Goal: Task Accomplishment & Management: Use online tool/utility

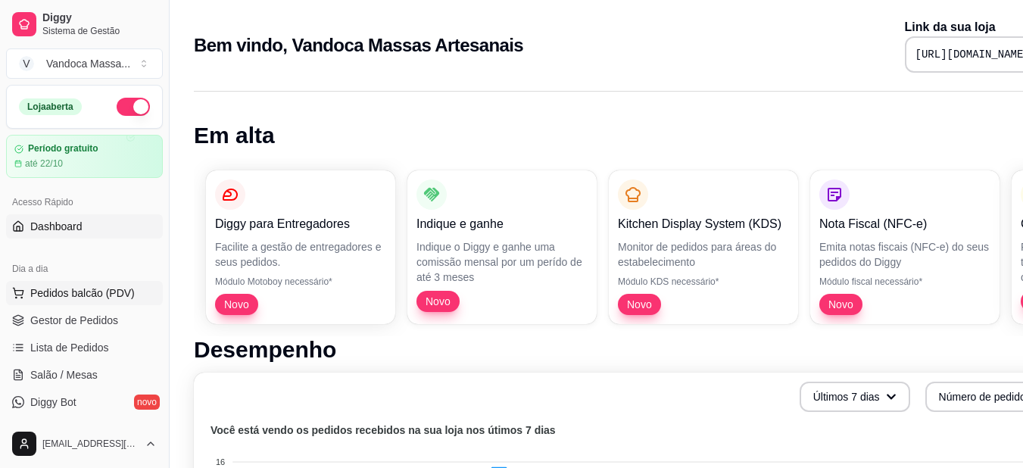
click at [81, 292] on span "Pedidos balcão (PDV)" at bounding box center [82, 293] width 105 height 15
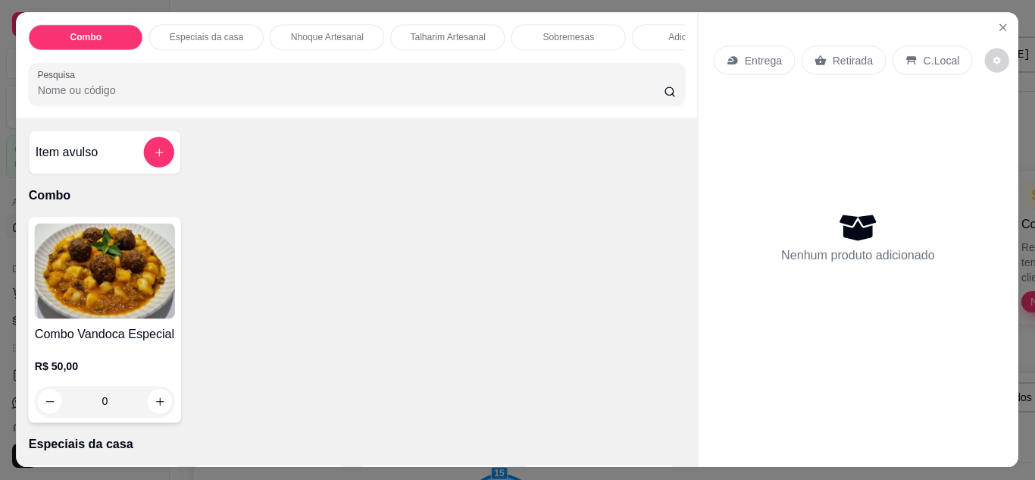
click at [91, 319] on img at bounding box center [105, 270] width 141 height 95
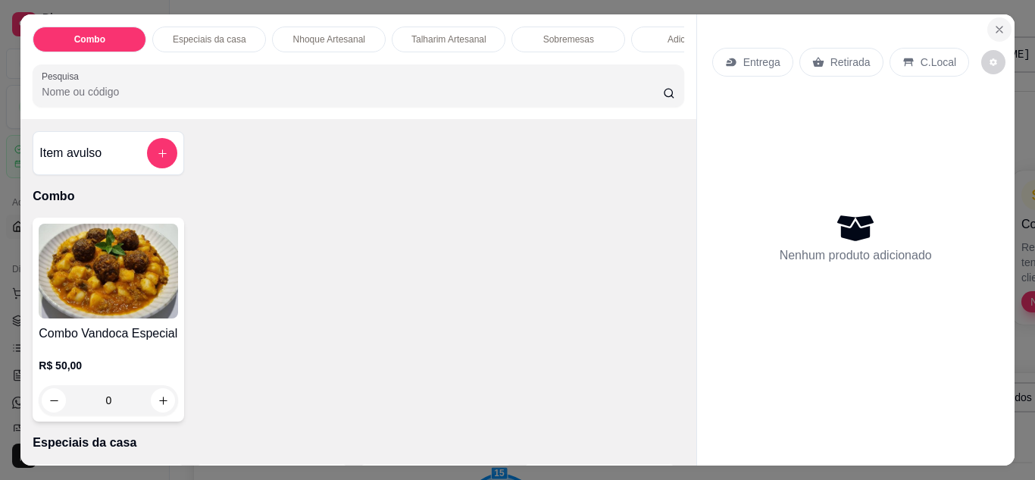
click at [999, 27] on icon "Close" at bounding box center [999, 29] width 12 height 12
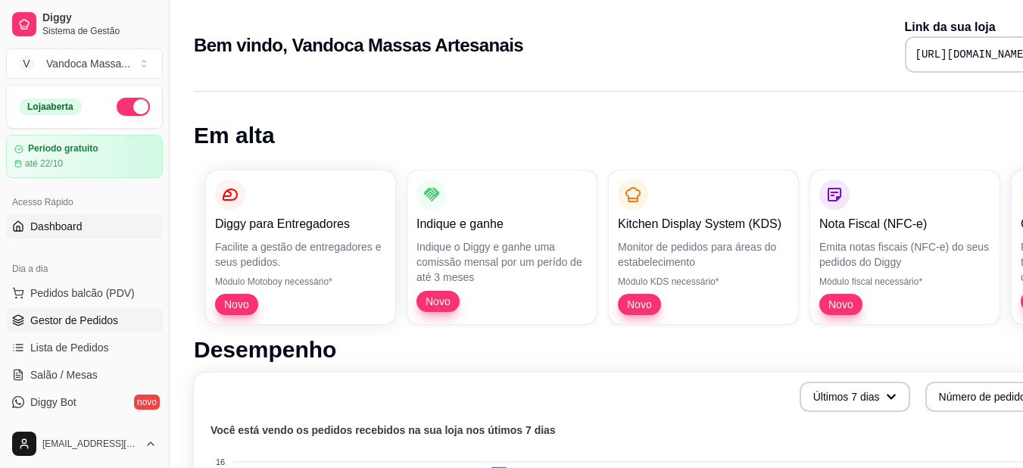
click at [93, 317] on span "Gestor de Pedidos" at bounding box center [74, 320] width 88 height 15
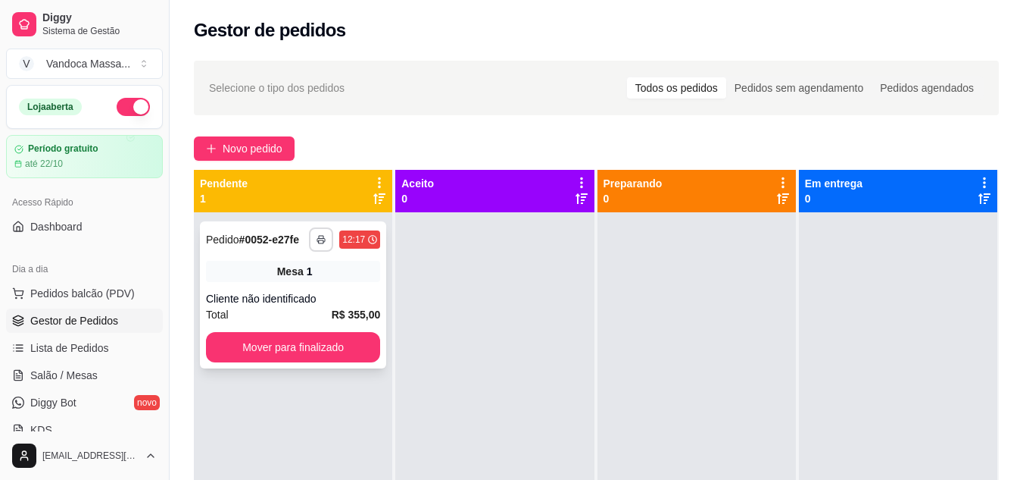
click at [323, 242] on icon "button" at bounding box center [321, 241] width 8 height 4
click at [246, 283] on button "IMPRESSORA" at bounding box center [278, 292] width 110 height 24
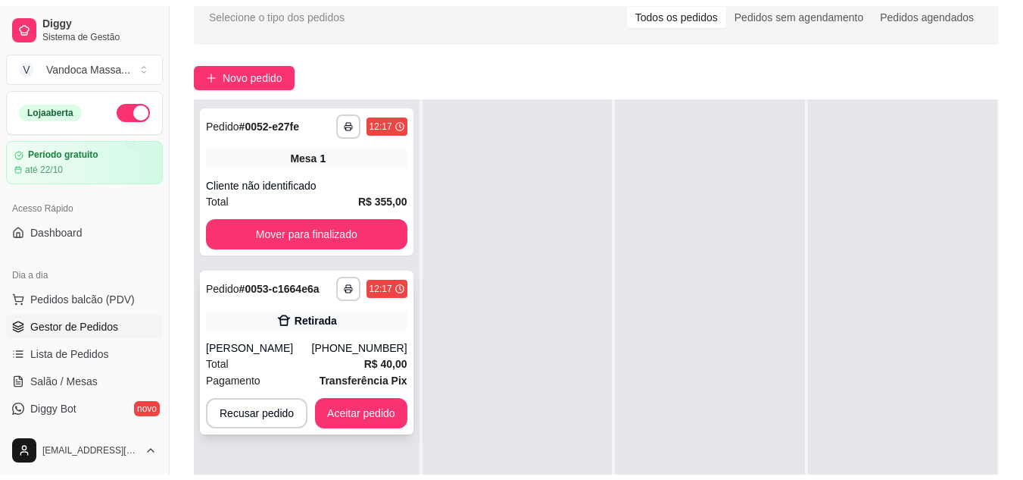
scroll to position [152, 0]
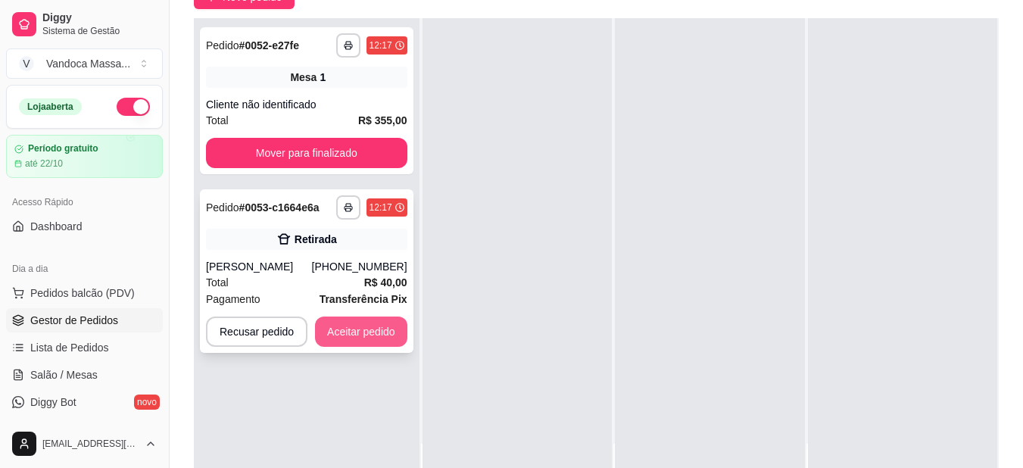
click at [373, 339] on button "Aceitar pedido" at bounding box center [361, 332] width 92 height 30
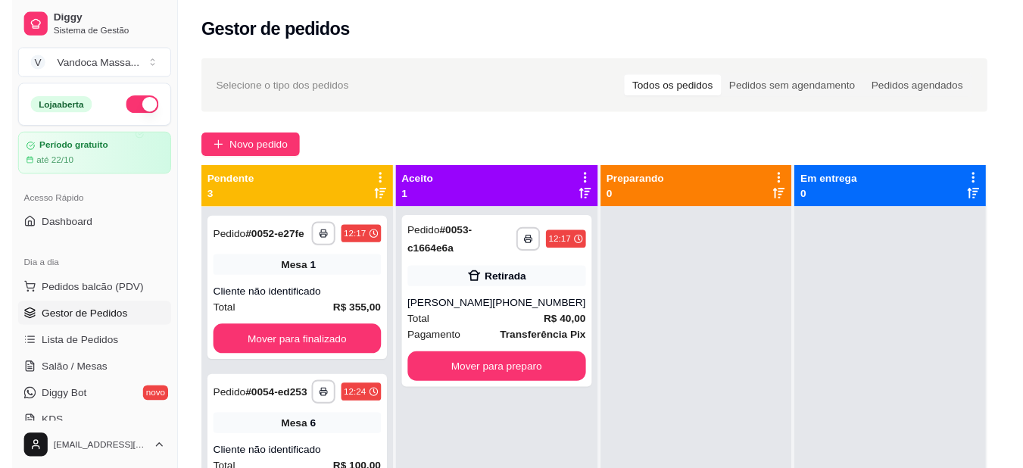
scroll to position [0, 0]
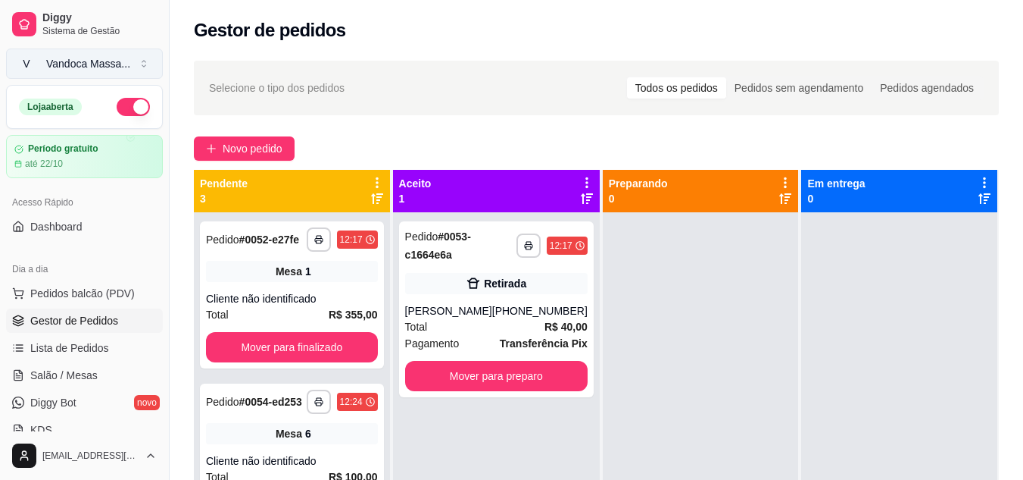
click at [73, 67] on div "Vandoca Massa ..." at bounding box center [88, 63] width 84 height 15
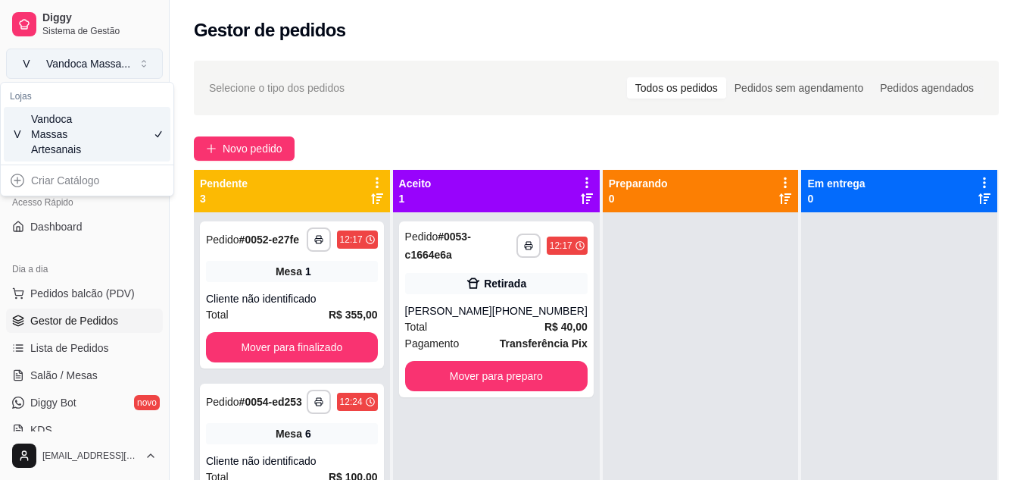
click at [64, 66] on div "Vandoca Massa ..." at bounding box center [88, 63] width 84 height 15
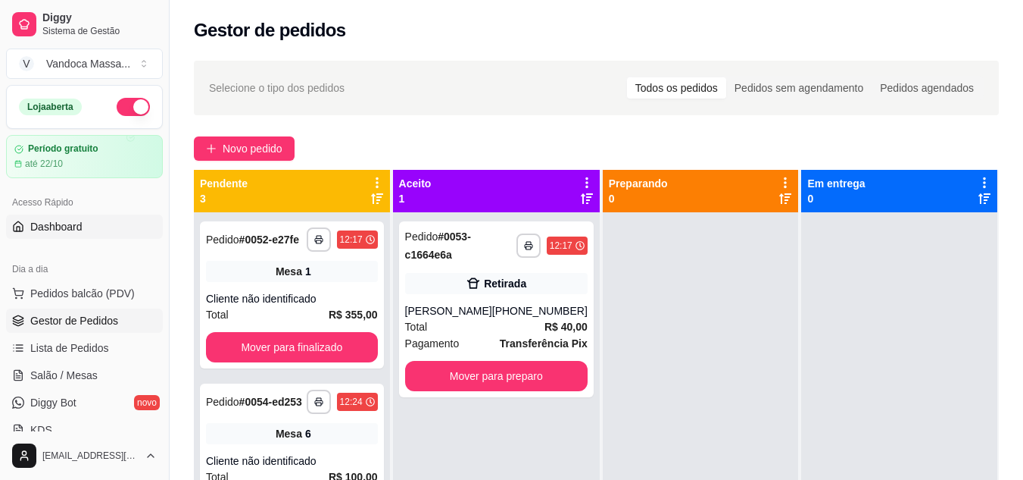
click at [78, 226] on span "Dashboard" at bounding box center [56, 226] width 52 height 15
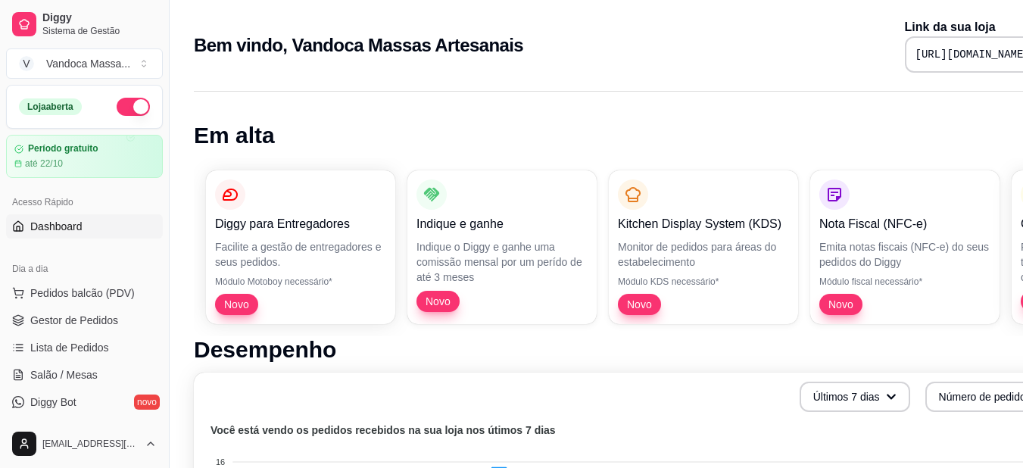
click at [951, 51] on pre "[URL][DOMAIN_NAME]" at bounding box center [973, 54] width 114 height 15
click at [951, 50] on pre "[URL][DOMAIN_NAME]" at bounding box center [973, 54] width 114 height 15
copy div "[URL][DOMAIN_NAME]"
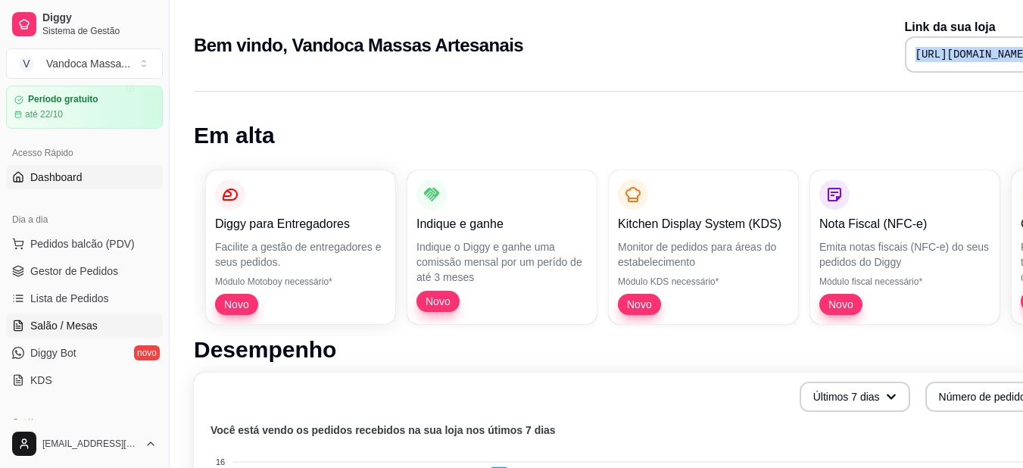
scroll to position [76, 0]
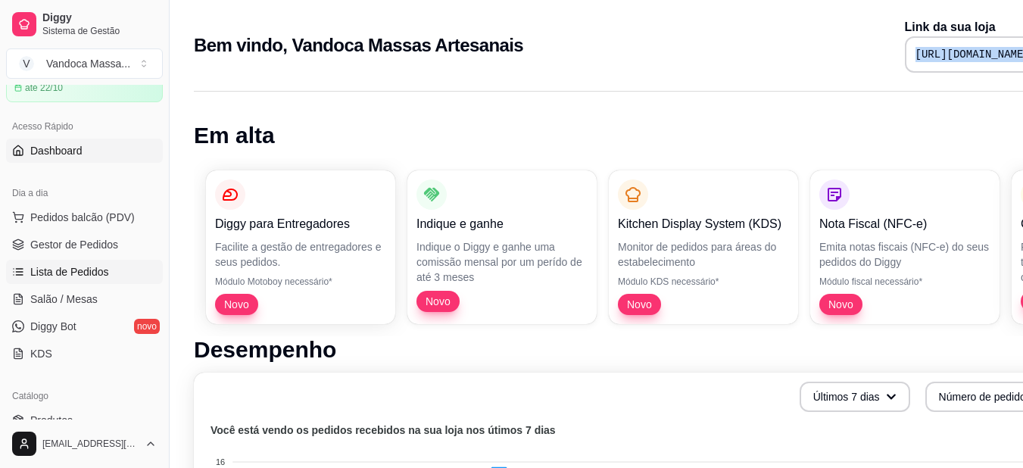
click at [75, 274] on span "Lista de Pedidos" at bounding box center [69, 271] width 79 height 15
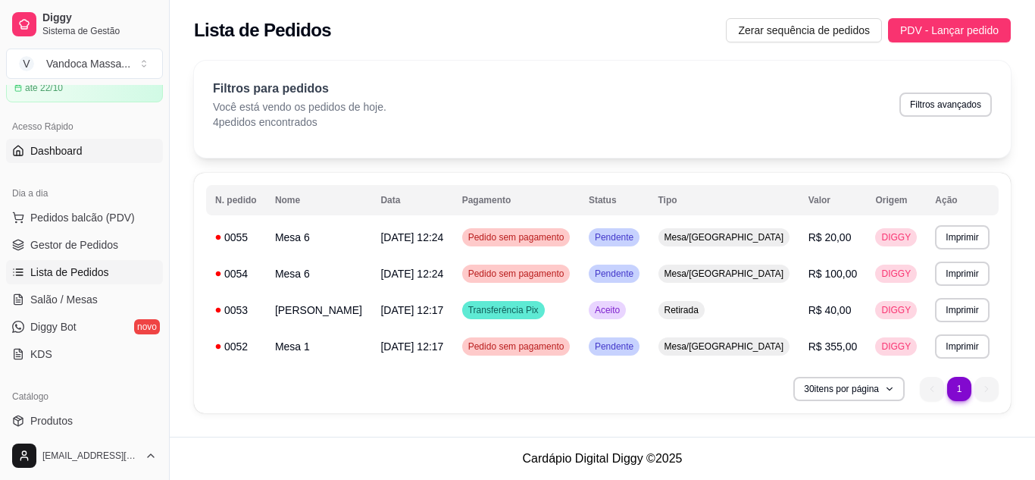
click at [70, 145] on span "Dashboard" at bounding box center [56, 150] width 52 height 15
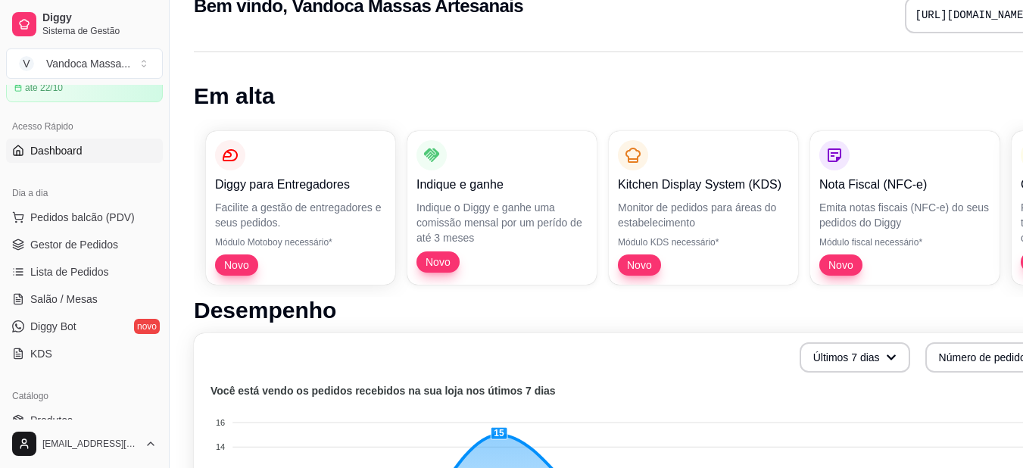
scroll to position [76, 0]
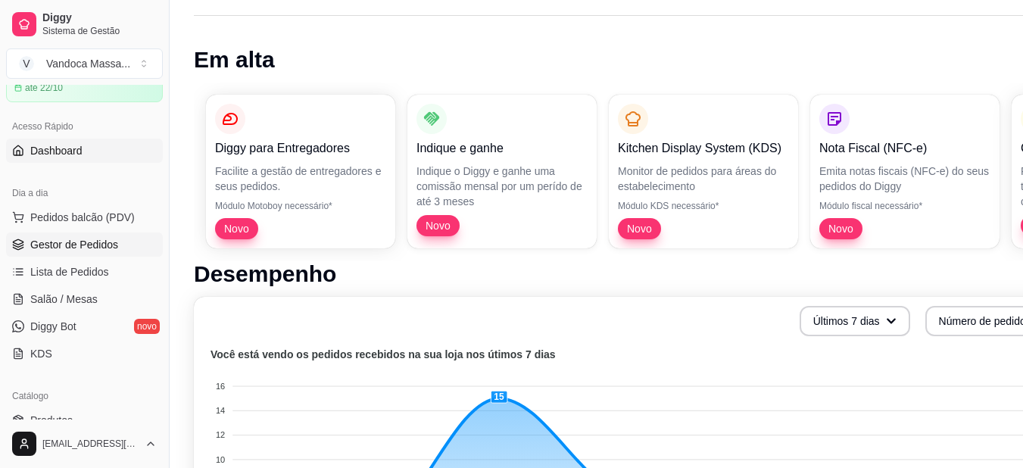
click at [74, 242] on span "Gestor de Pedidos" at bounding box center [74, 244] width 88 height 15
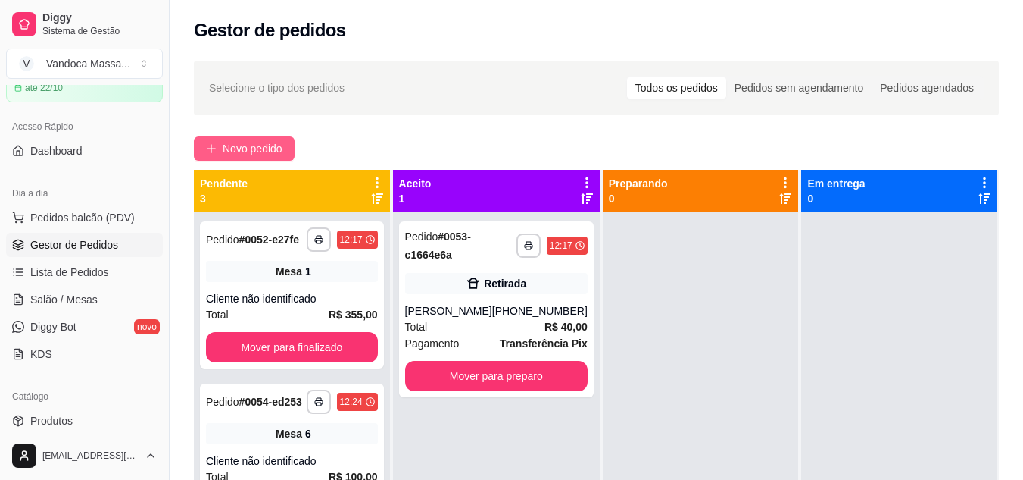
click at [272, 152] on span "Novo pedido" at bounding box center [253, 148] width 60 height 17
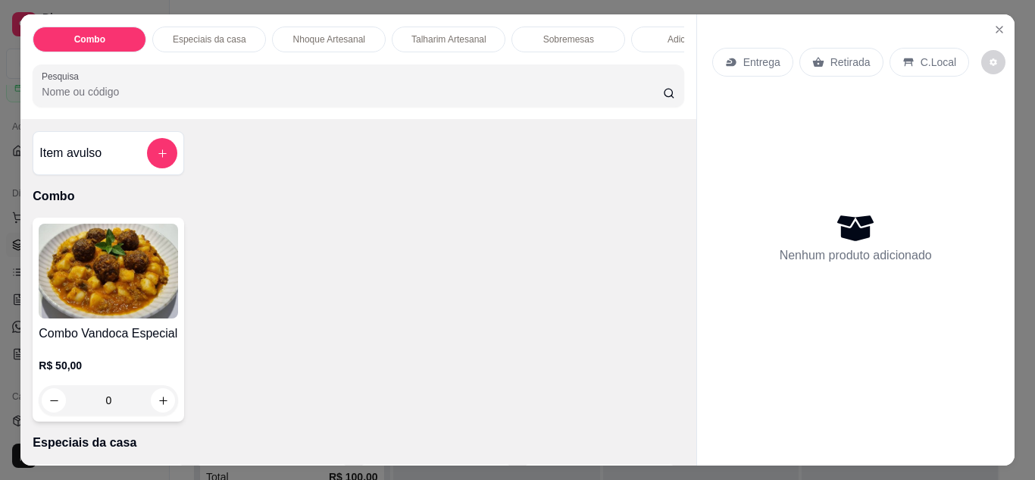
click at [771, 55] on p "Entrega" at bounding box center [761, 62] width 37 height 15
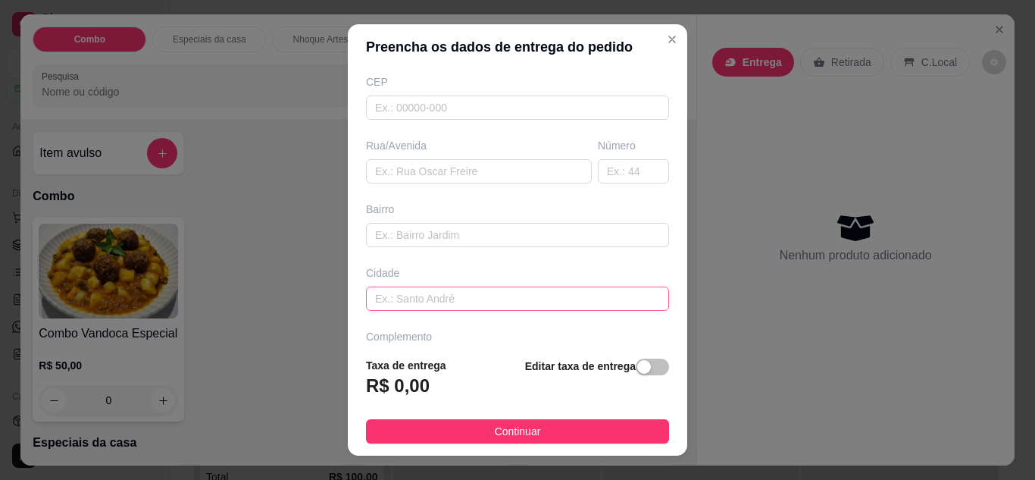
scroll to position [235, 0]
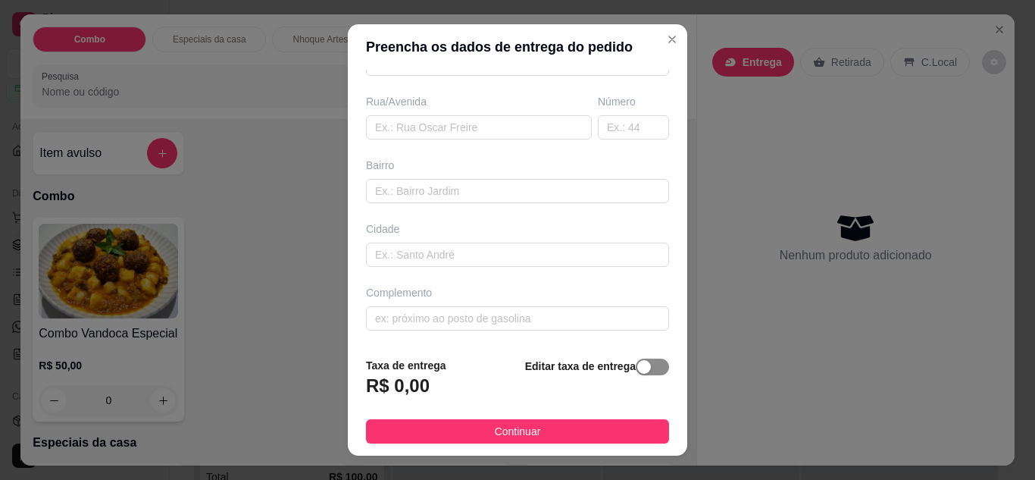
click at [637, 373] on div "button" at bounding box center [644, 367] width 14 height 14
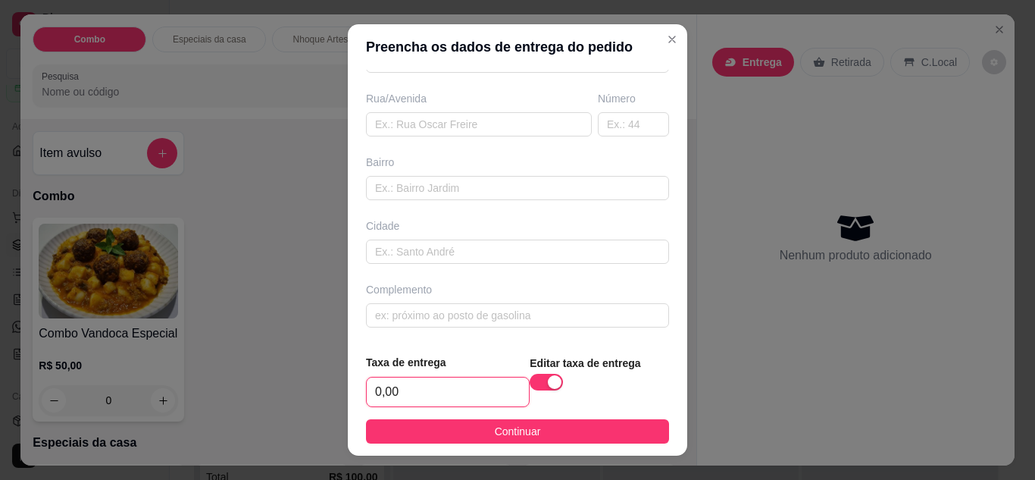
click at [436, 395] on input "0,00" at bounding box center [448, 391] width 162 height 29
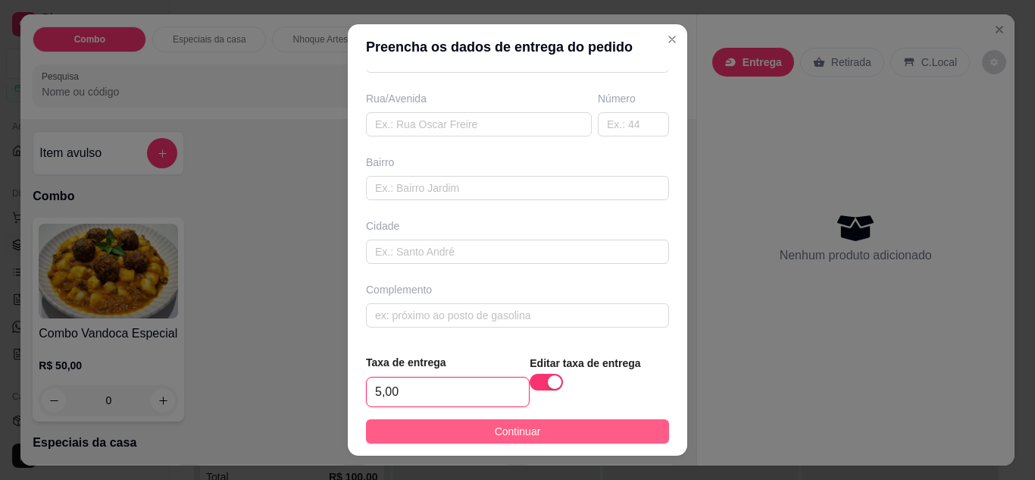
type input "5,00"
drag, startPoint x: 492, startPoint y: 426, endPoint x: 484, endPoint y: 426, distance: 8.4
click at [495, 426] on span "Continuar" at bounding box center [518, 431] width 46 height 17
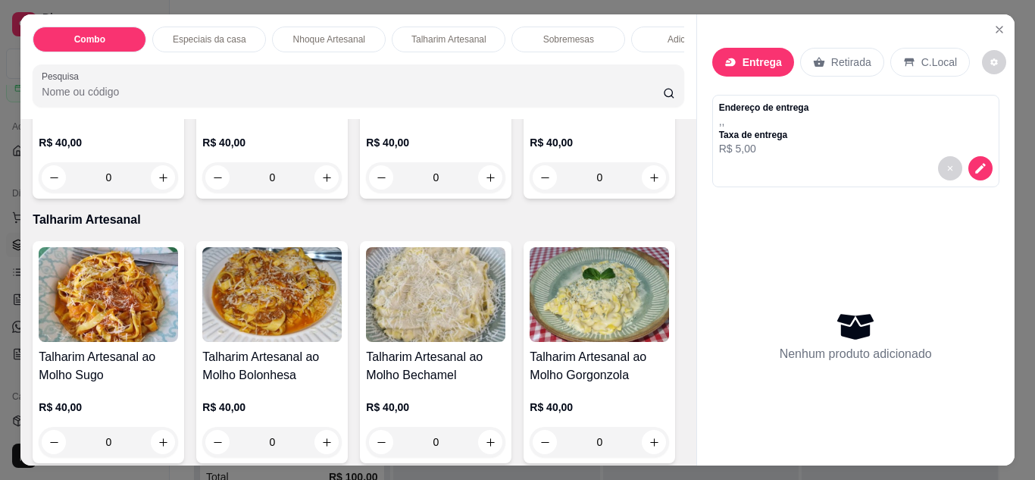
scroll to position [833, 0]
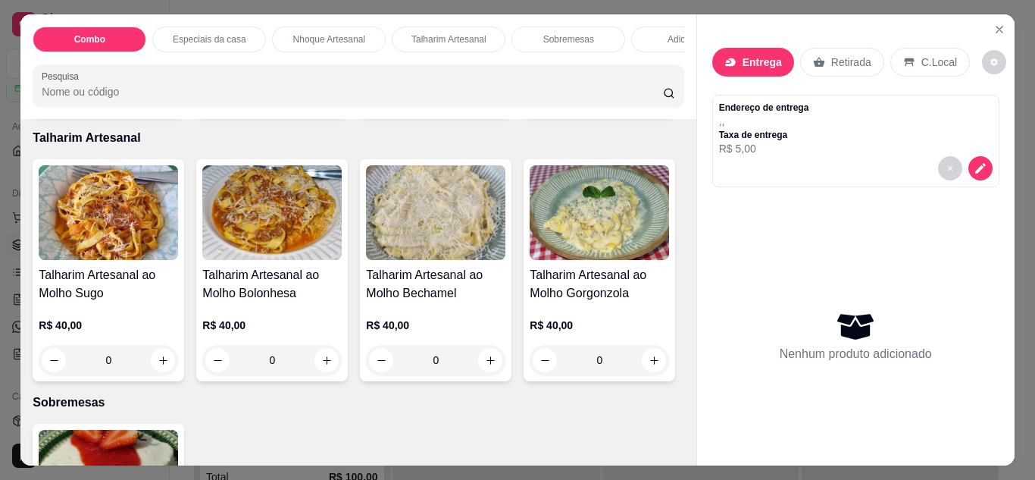
click at [325, 111] on div "0" at bounding box center [271, 95] width 139 height 30
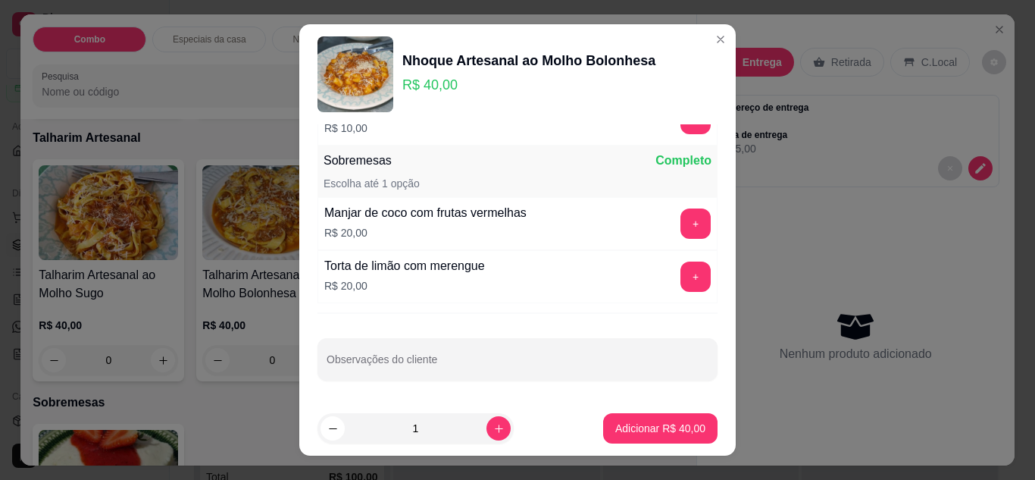
scroll to position [24, 0]
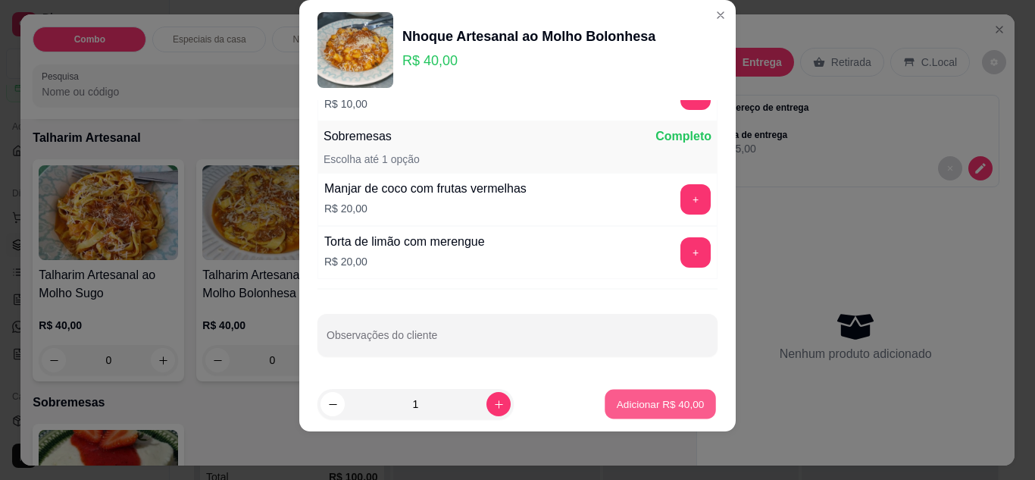
click at [654, 410] on p "Adicionar R$ 40,00" at bounding box center [661, 404] width 88 height 14
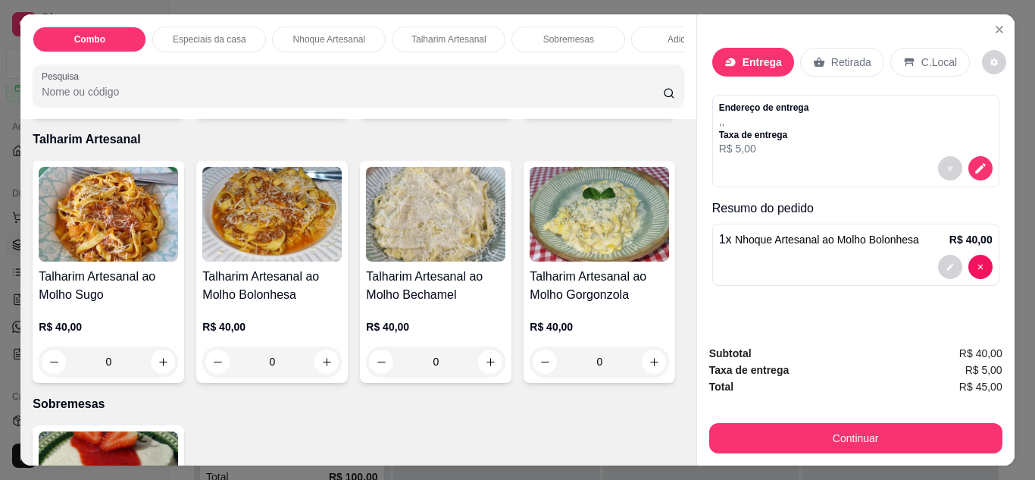
scroll to position [909, 0]
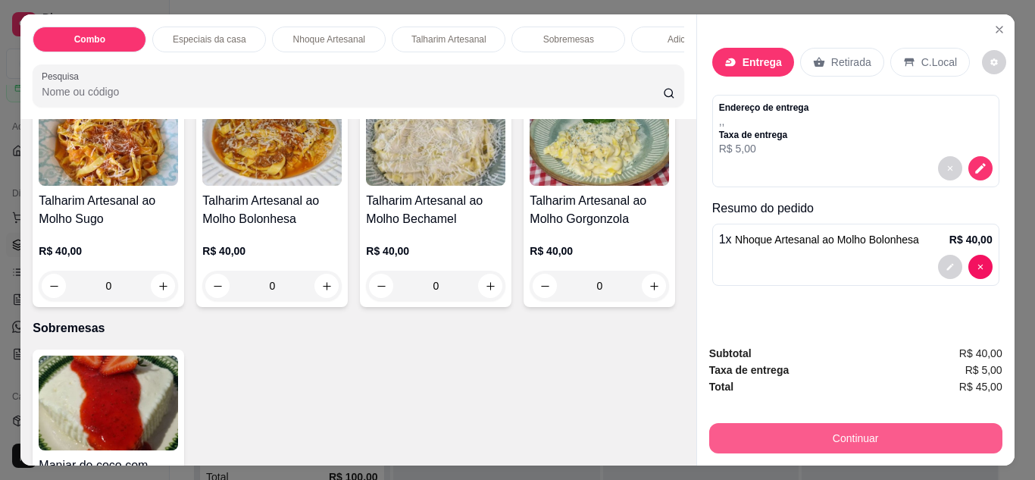
click at [802, 423] on button "Continuar" at bounding box center [855, 438] width 293 height 30
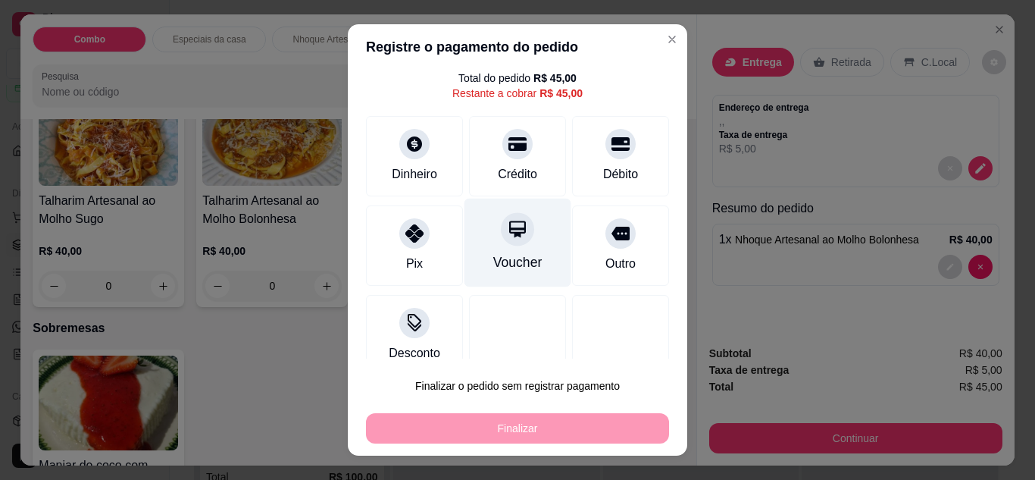
scroll to position [67, 0]
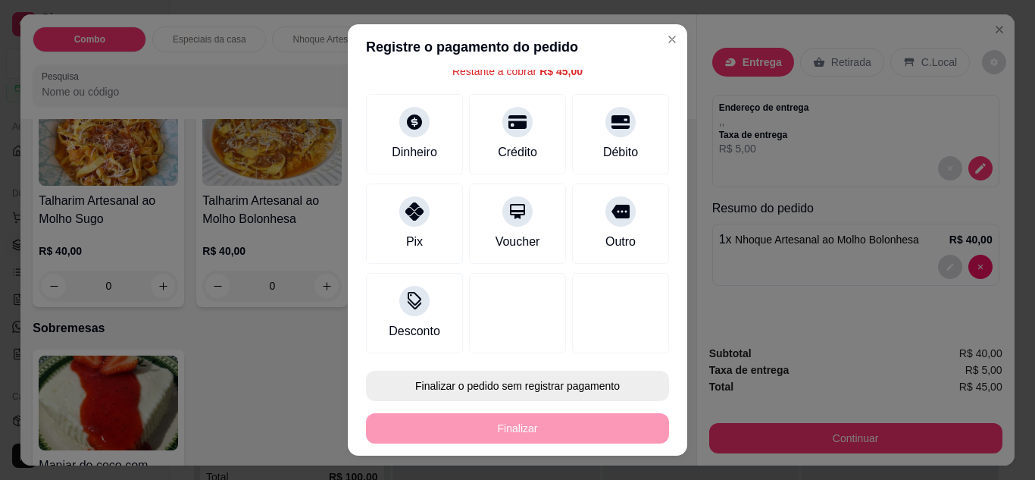
click at [501, 386] on button "Finalizar o pedido sem registrar pagamento" at bounding box center [517, 385] width 303 height 30
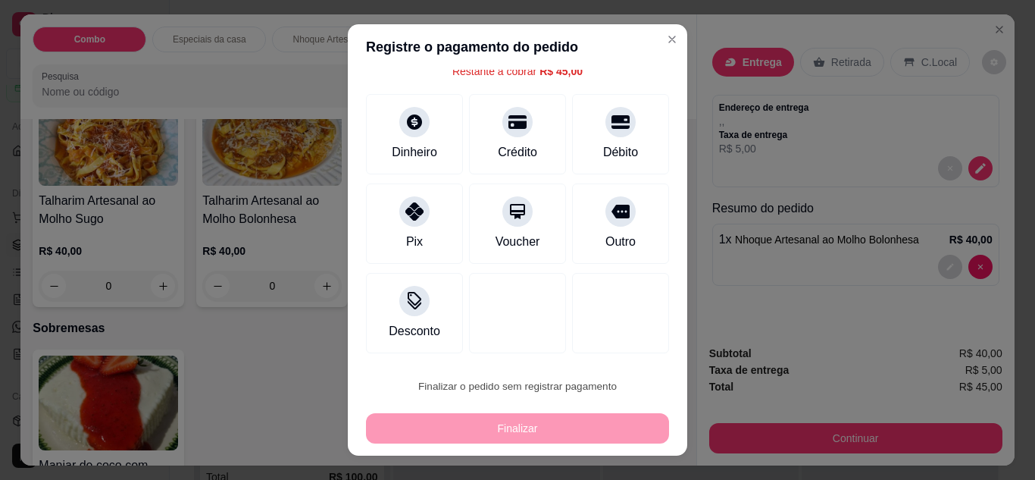
click at [601, 339] on button "Confirmar" at bounding box center [604, 342] width 54 height 23
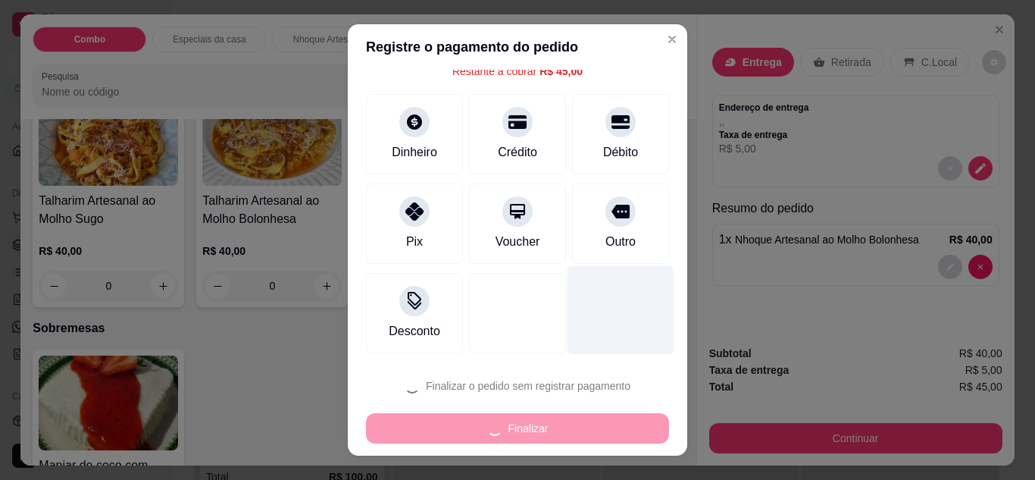
type input "0"
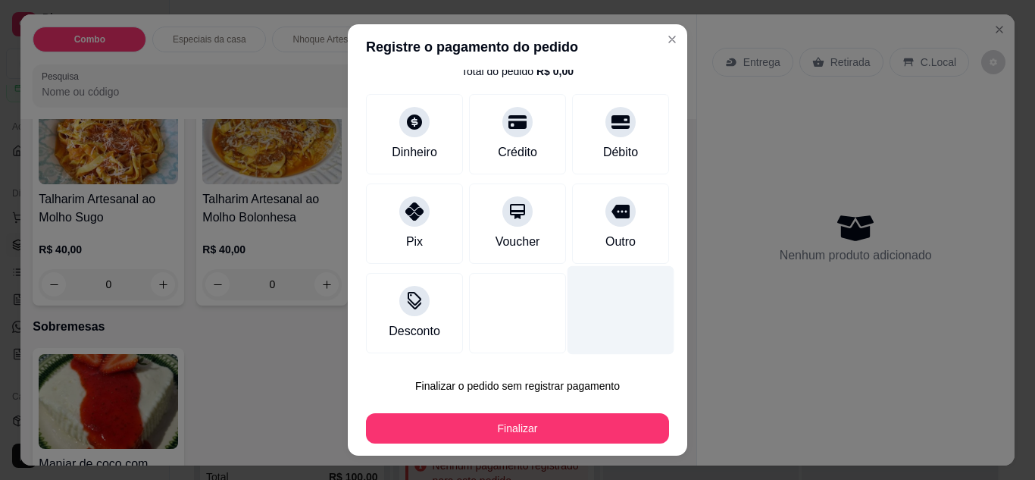
type input "R$ 0,00"
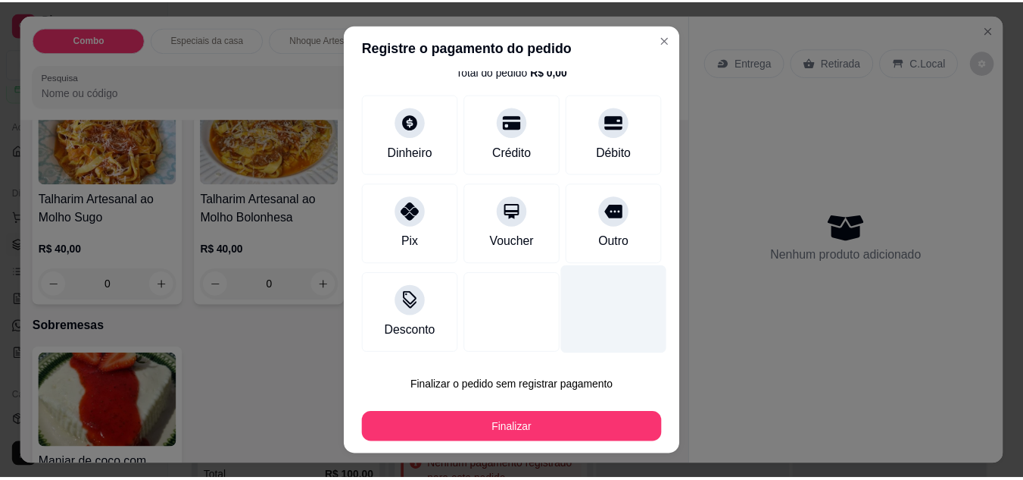
scroll to position [52, 0]
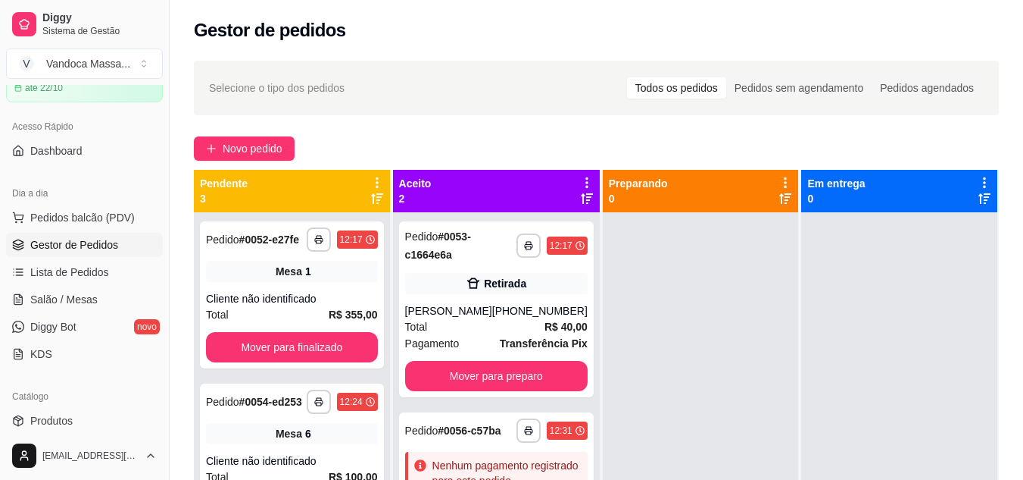
click at [654, 43] on div "Gestor de pedidos" at bounding box center [597, 26] width 854 height 52
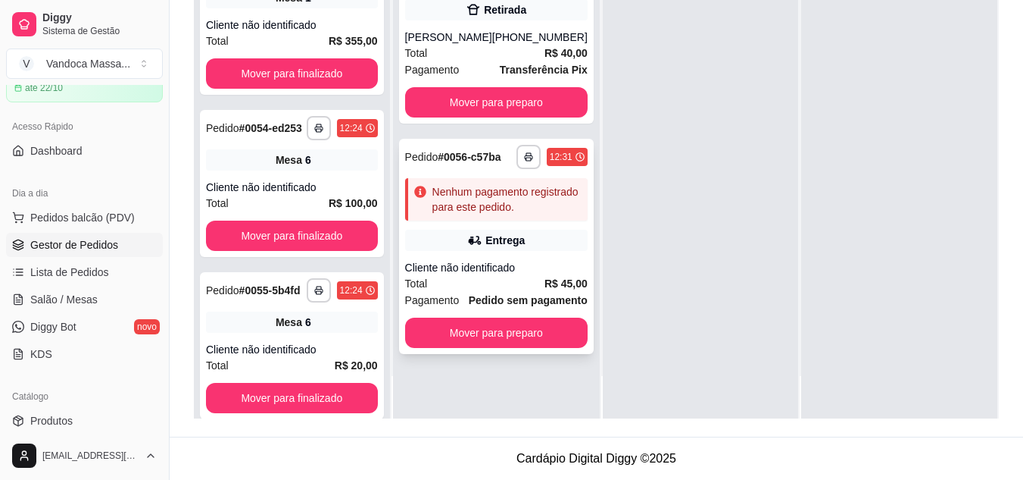
click at [546, 203] on div "Nenhum pagamento registrado para este pedido." at bounding box center [507, 199] width 149 height 30
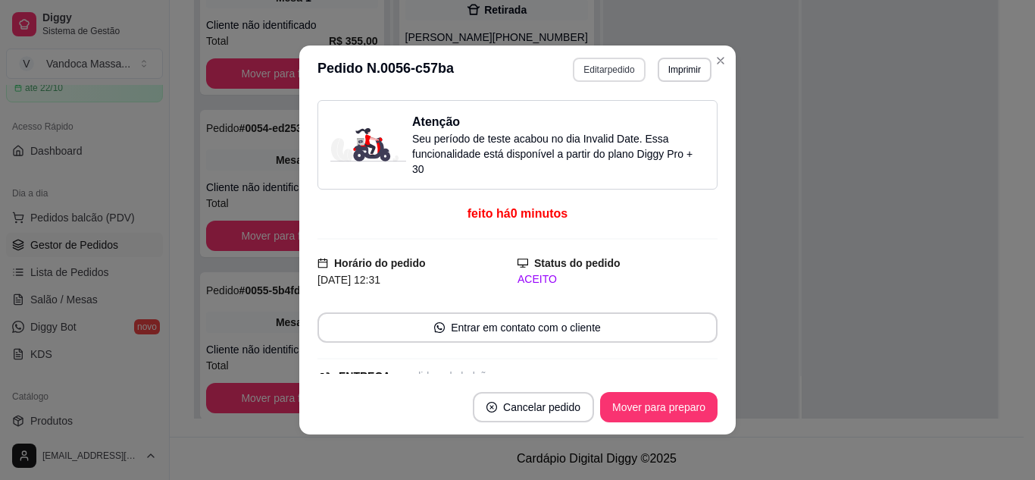
click at [605, 71] on button "Editar pedido" at bounding box center [609, 70] width 72 height 24
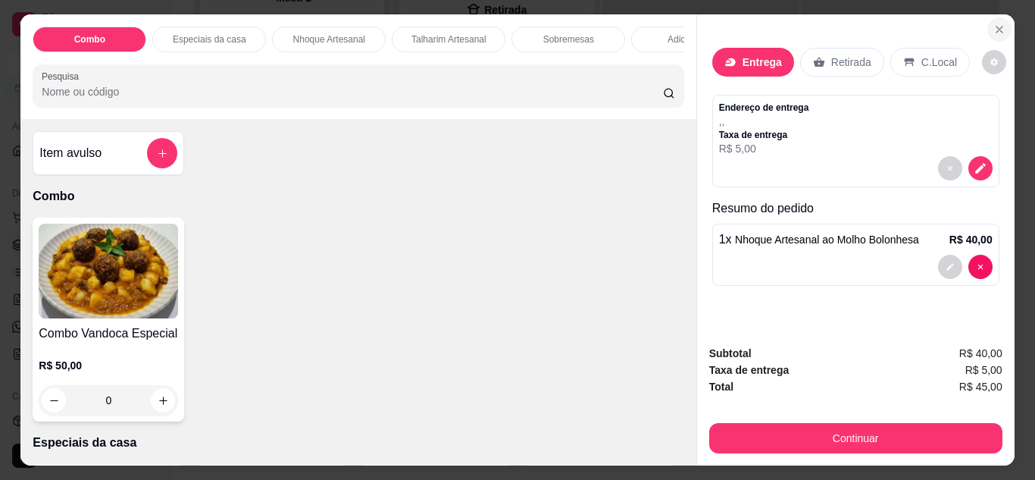
click at [996, 27] on icon "Close" at bounding box center [999, 30] width 6 height 6
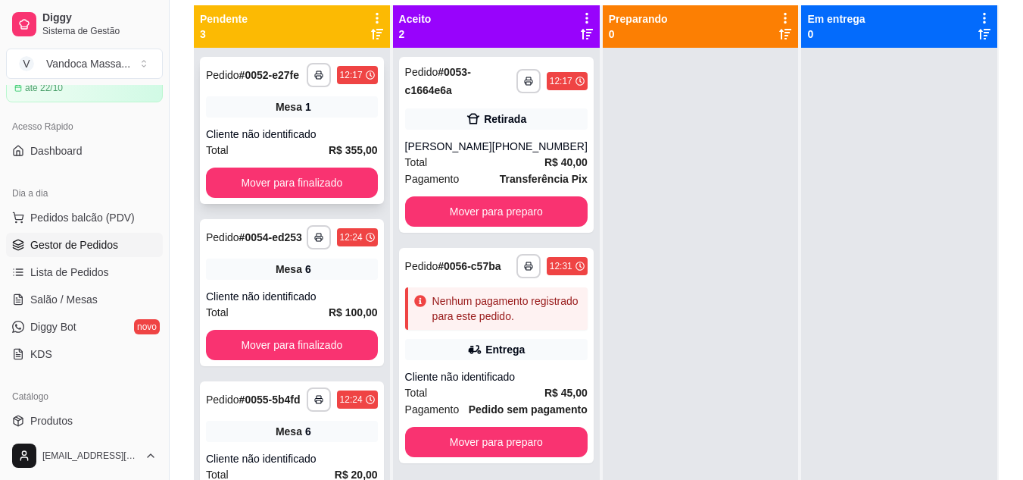
scroll to position [80, 0]
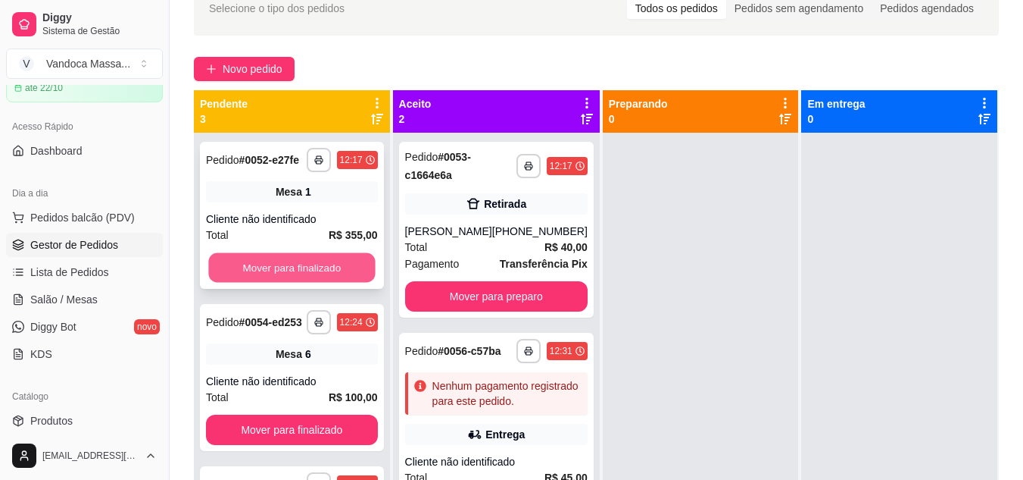
click at [311, 281] on button "Mover para finalizado" at bounding box center [291, 268] width 167 height 30
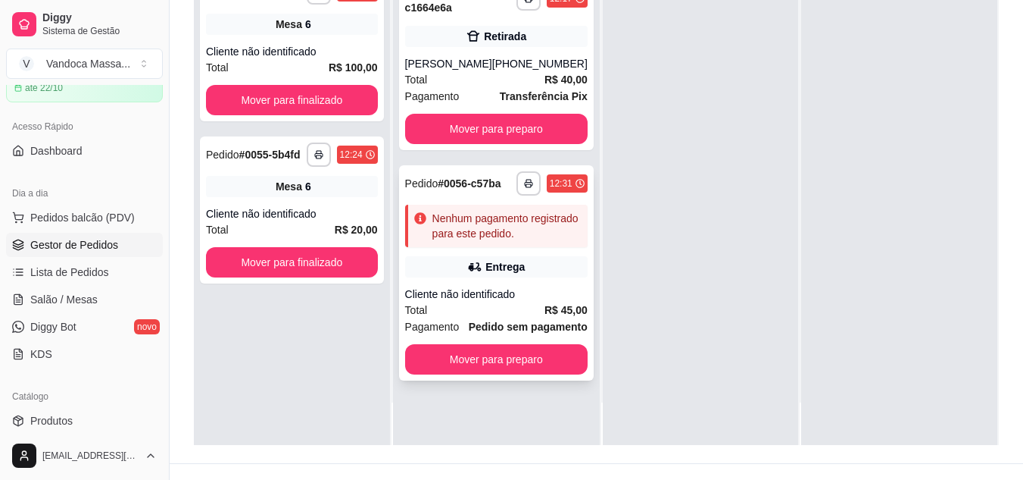
scroll to position [231, 0]
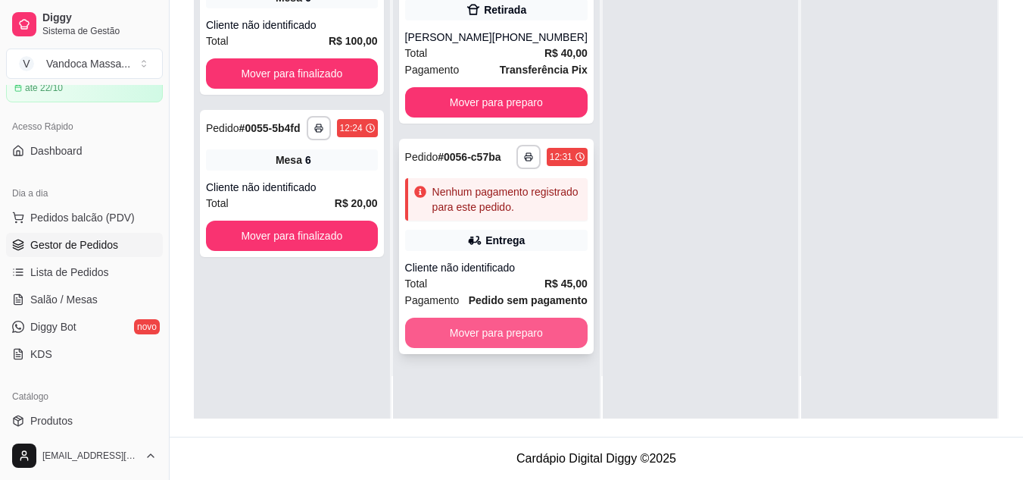
click at [517, 339] on button "Mover para preparo" at bounding box center [496, 332] width 183 height 30
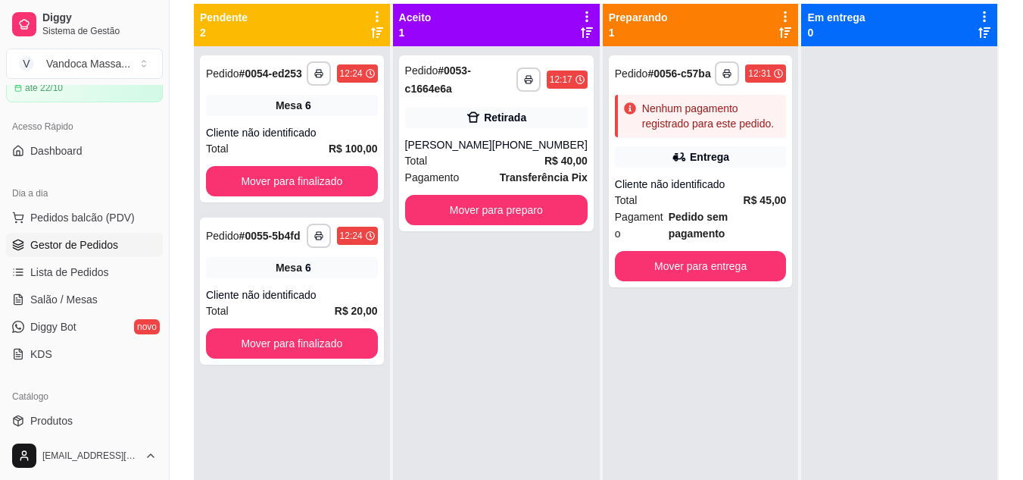
scroll to position [80, 0]
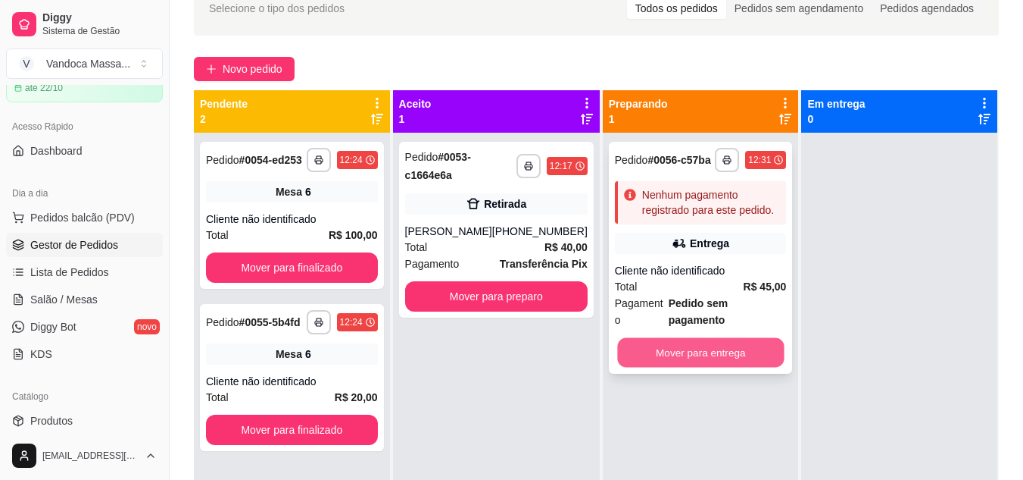
click at [665, 338] on button "Mover para entrega" at bounding box center [700, 353] width 167 height 30
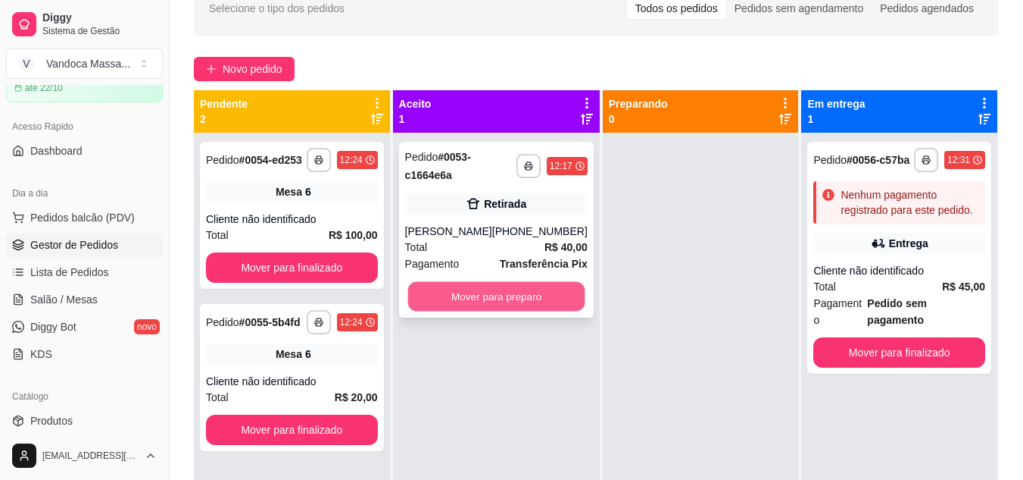
click at [548, 308] on button "Mover para preparo" at bounding box center [496, 297] width 177 height 30
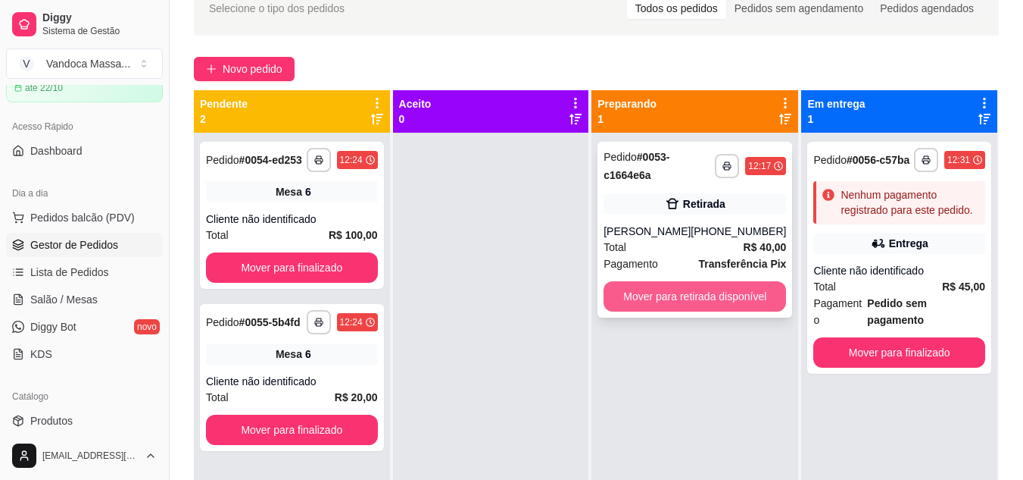
click at [673, 302] on button "Mover para retirada disponível" at bounding box center [695, 296] width 183 height 30
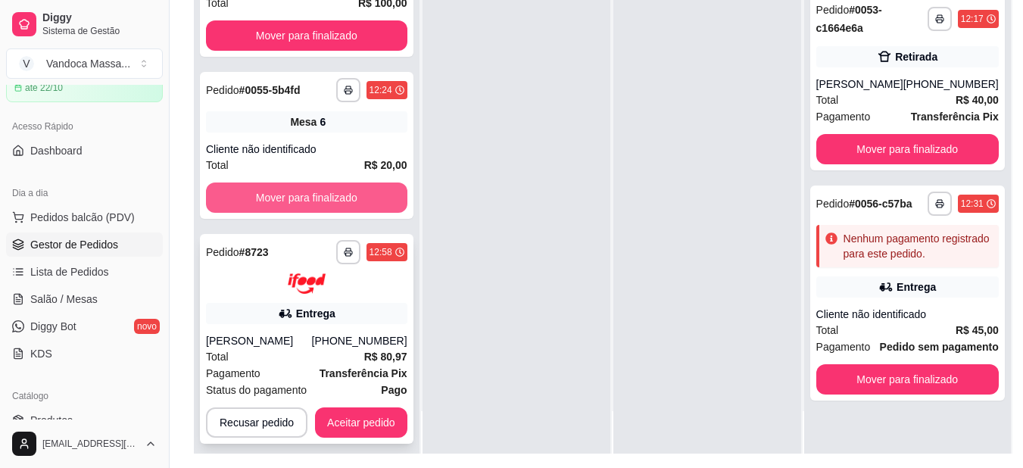
scroll to position [242, 0]
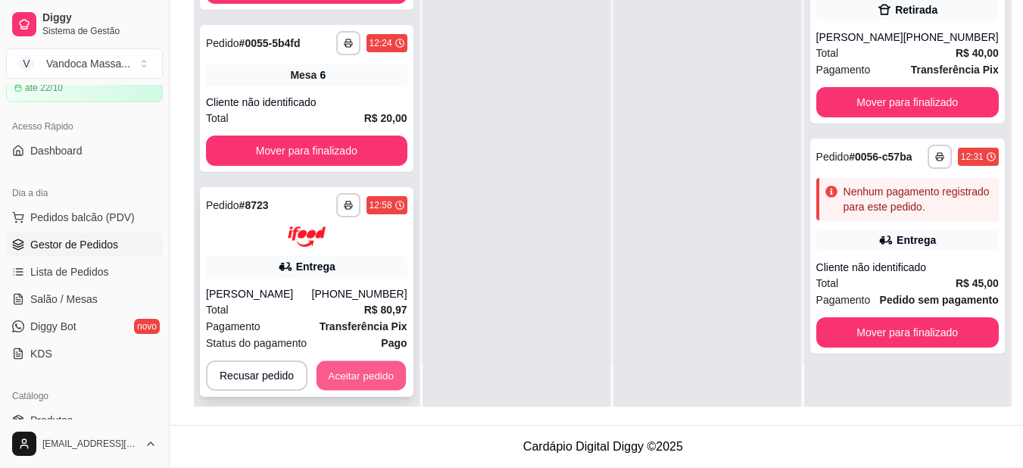
click at [360, 361] on button "Aceitar pedido" at bounding box center [361, 376] width 89 height 30
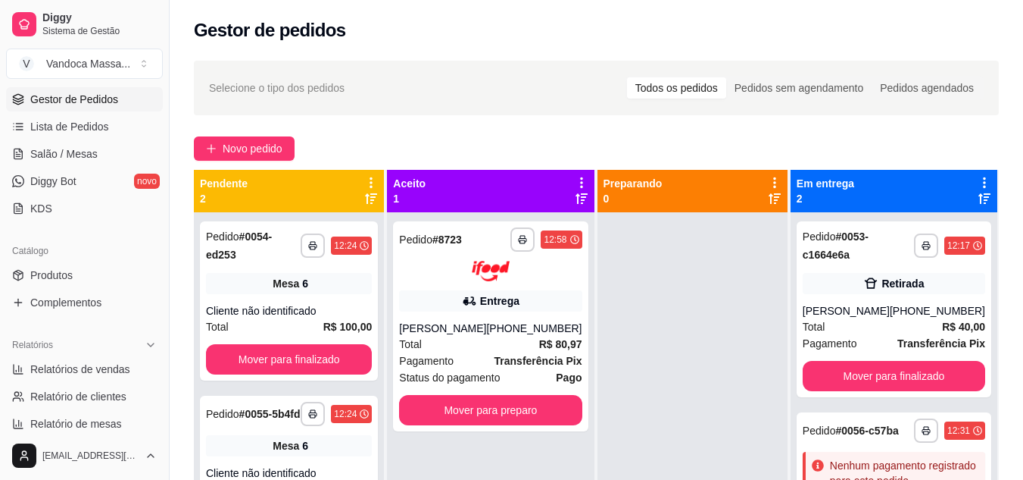
scroll to position [227, 0]
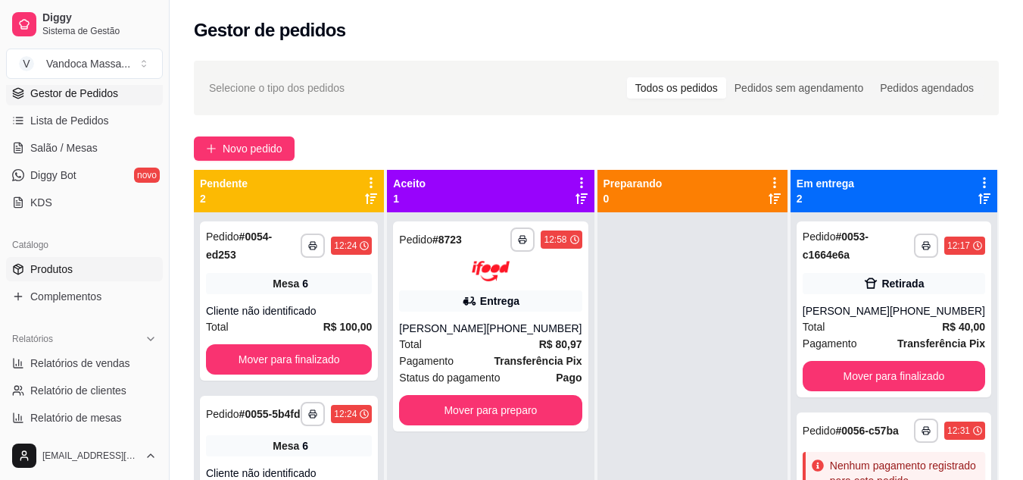
click at [66, 274] on span "Produtos" at bounding box center [51, 268] width 42 height 15
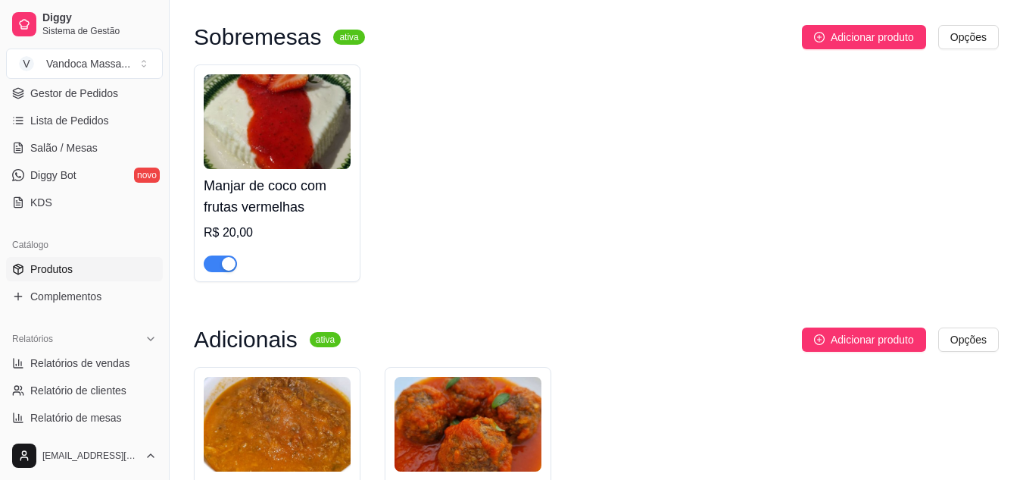
scroll to position [1364, 0]
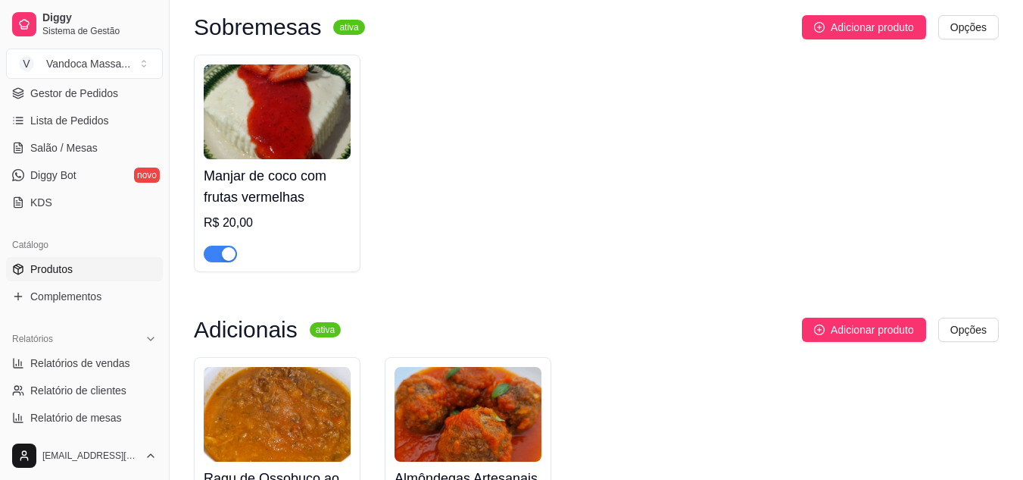
click at [226, 261] on div "button" at bounding box center [229, 254] width 14 height 14
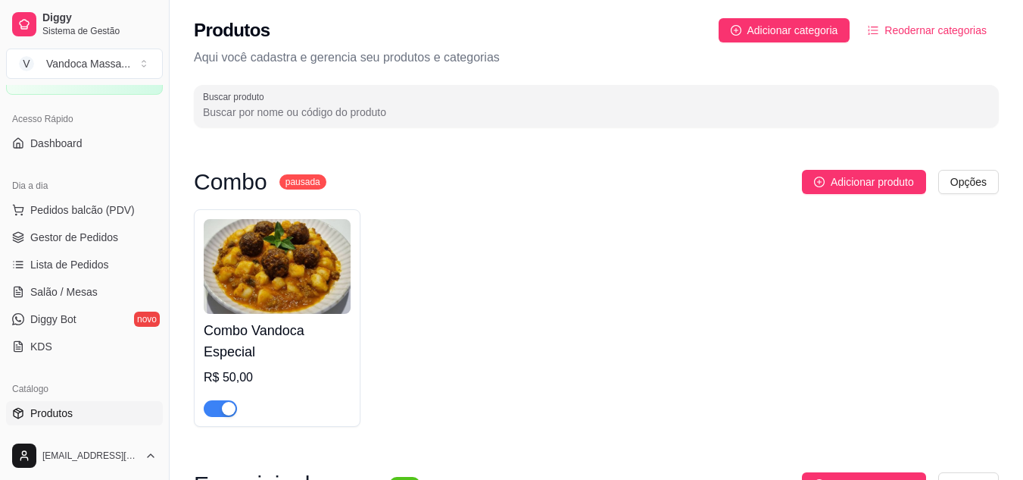
scroll to position [0, 0]
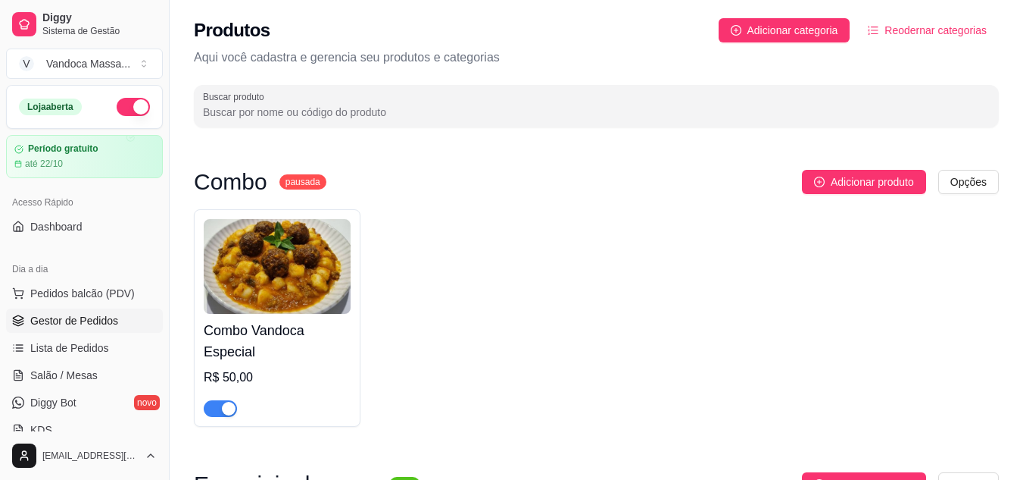
click at [93, 316] on span "Gestor de Pedidos" at bounding box center [74, 320] width 88 height 15
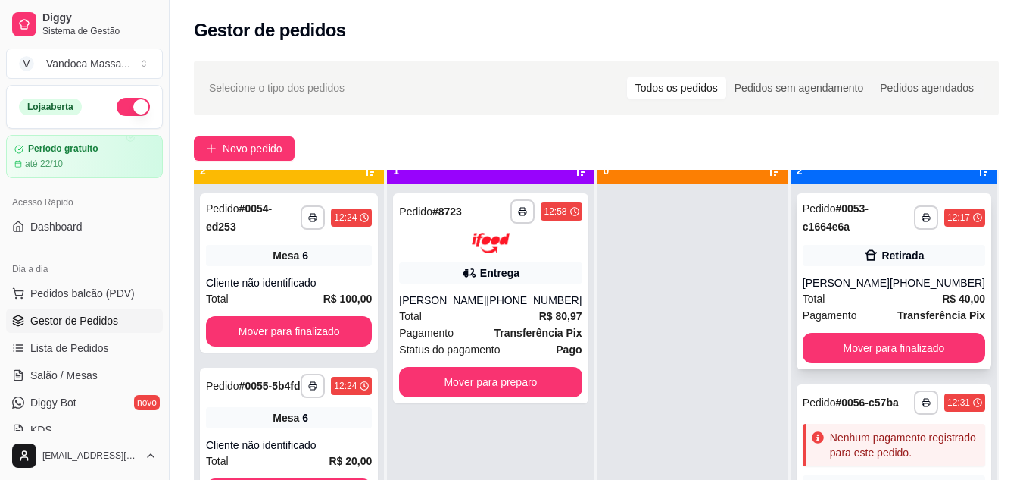
scroll to position [42, 0]
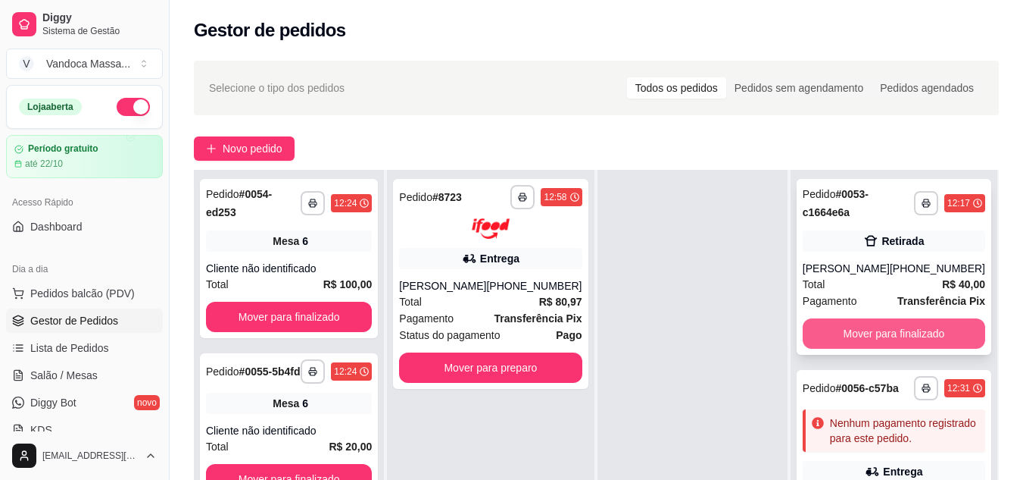
click at [870, 329] on button "Mover para finalizado" at bounding box center [894, 333] width 183 height 30
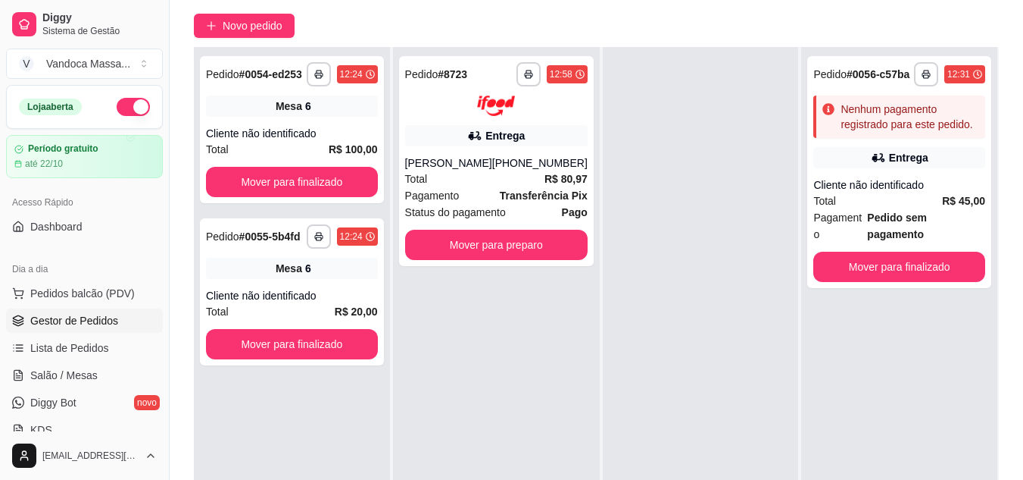
scroll to position [152, 0]
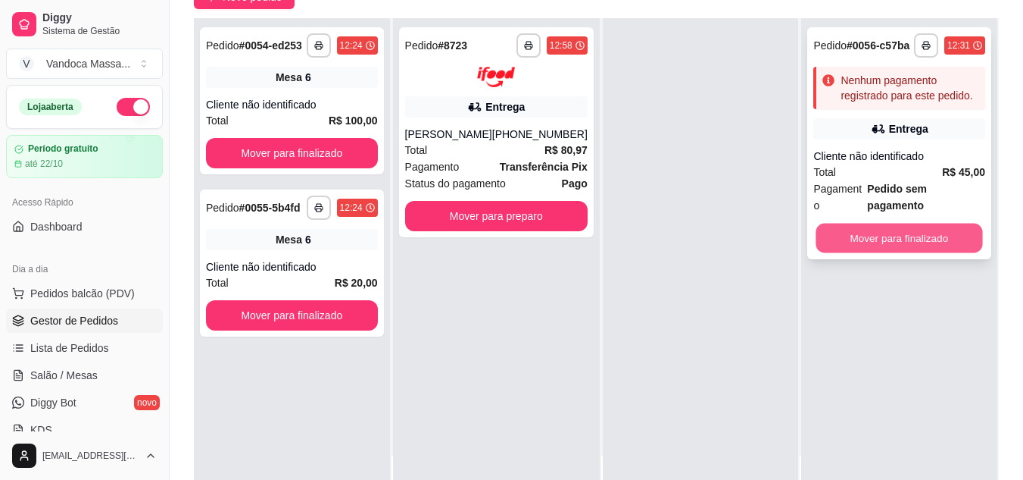
click at [891, 223] on button "Mover para finalizado" at bounding box center [900, 238] width 167 height 30
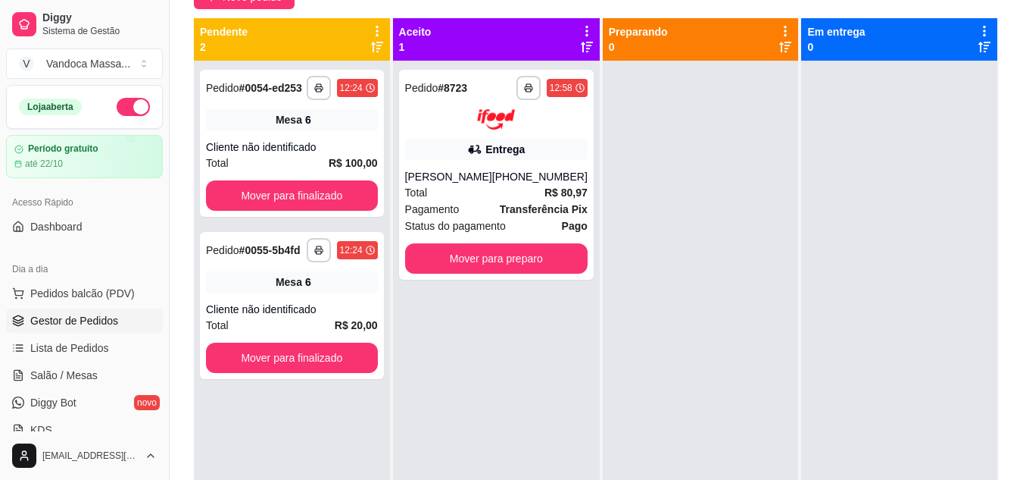
scroll to position [76, 0]
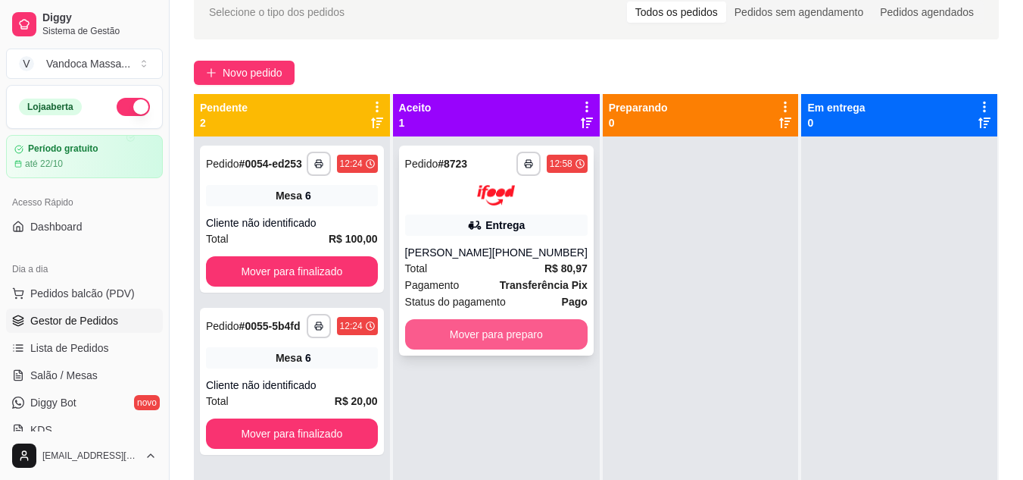
click at [514, 334] on button "Mover para preparo" at bounding box center [496, 334] width 183 height 30
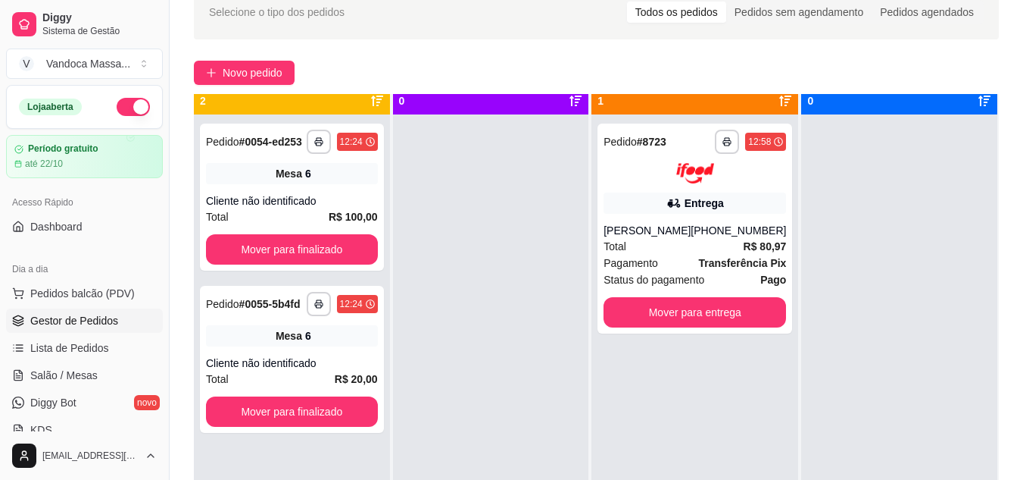
scroll to position [42, 0]
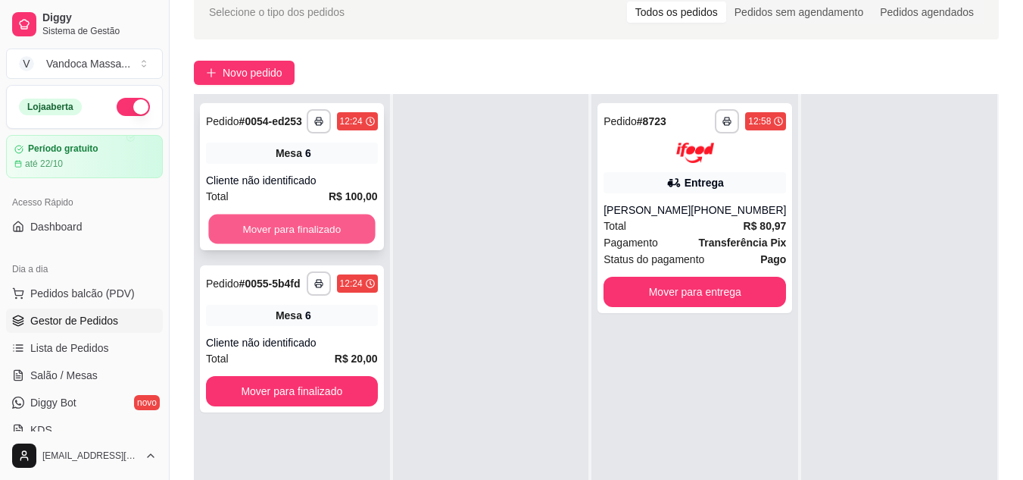
click at [264, 232] on button "Mover para finalizado" at bounding box center [291, 229] width 167 height 30
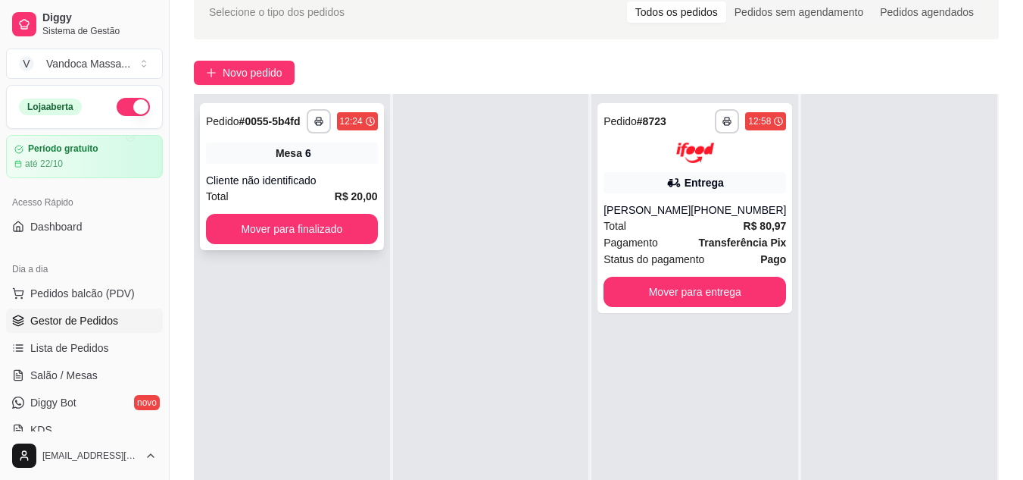
click at [326, 234] on button "Mover para finalizado" at bounding box center [292, 229] width 172 height 30
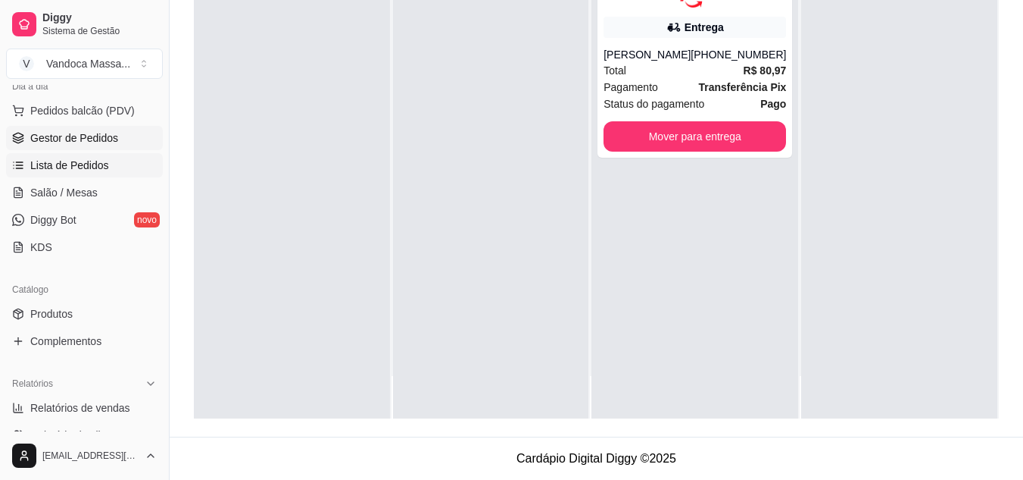
scroll to position [156, 0]
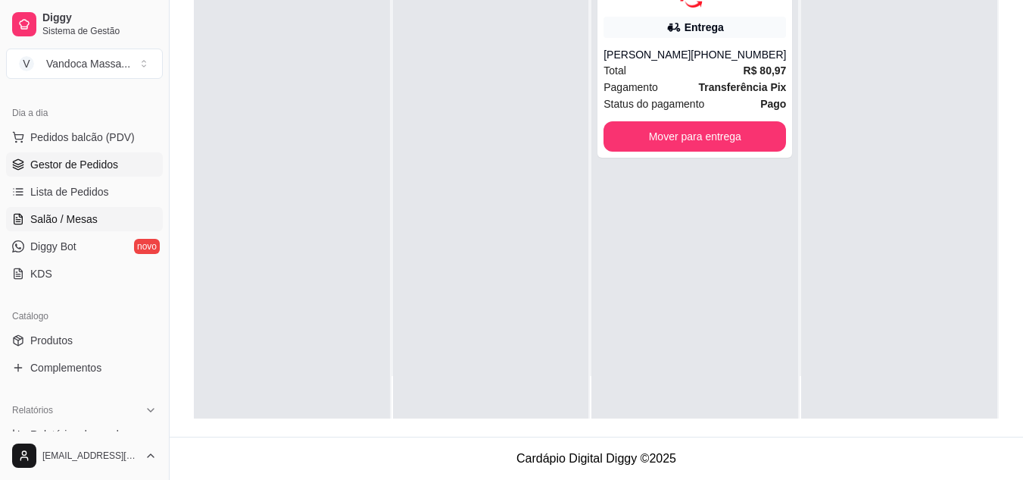
click at [91, 221] on span "Salão / Mesas" at bounding box center [63, 218] width 67 height 15
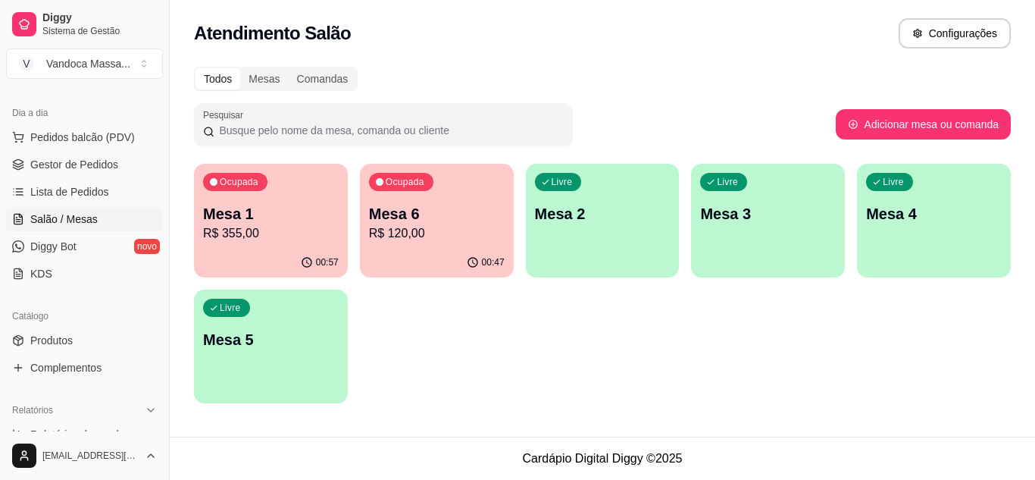
click at [267, 229] on p "R$ 355,00" at bounding box center [271, 233] width 136 height 18
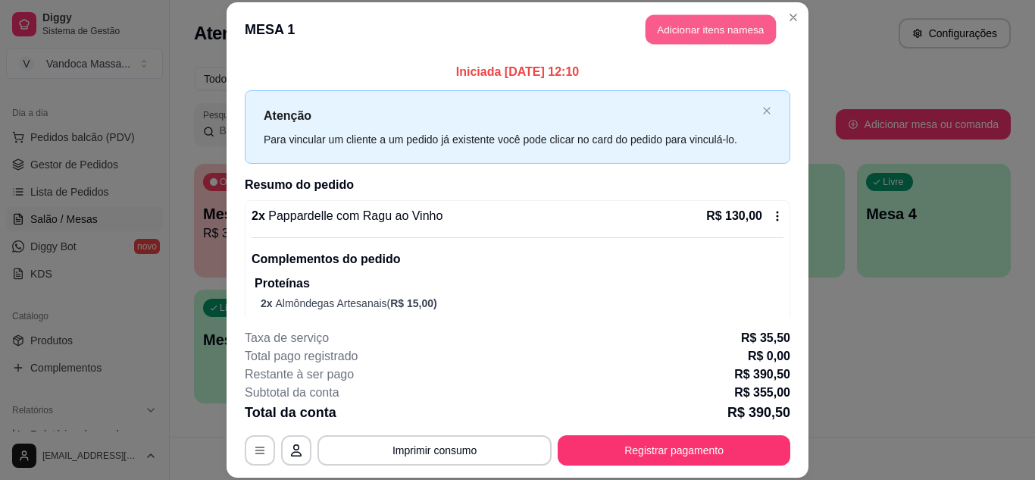
click at [670, 33] on button "Adicionar itens na mesa" at bounding box center [710, 30] width 130 height 30
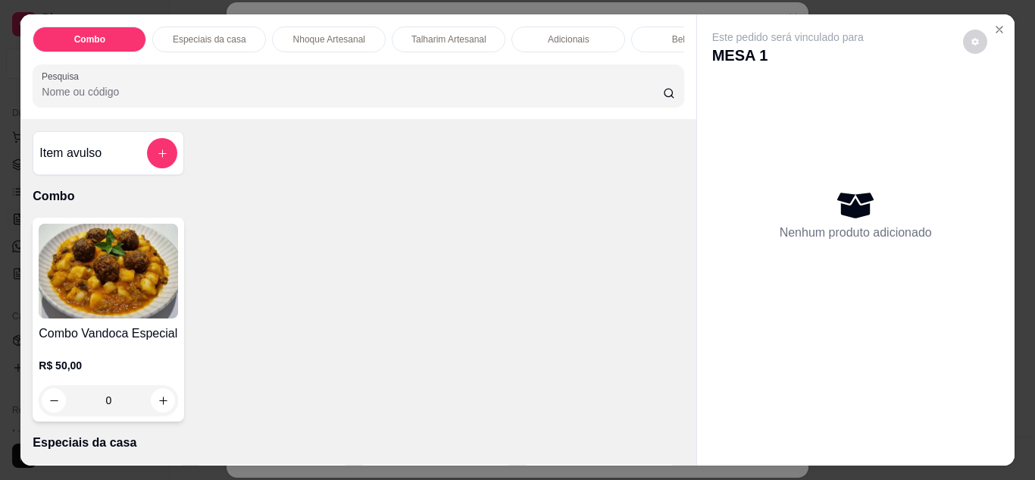
scroll to position [0, 61]
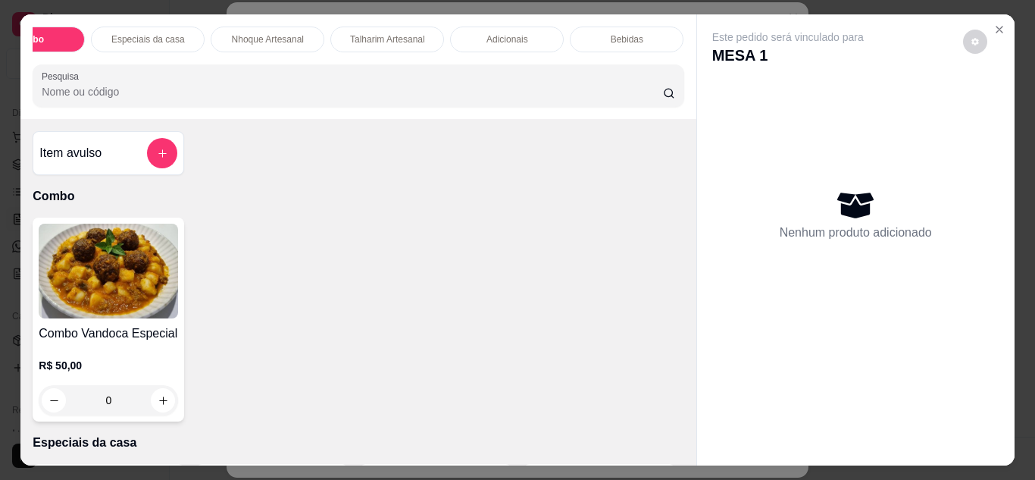
click at [626, 33] on p "Bebidas" at bounding box center [627, 39] width 33 height 12
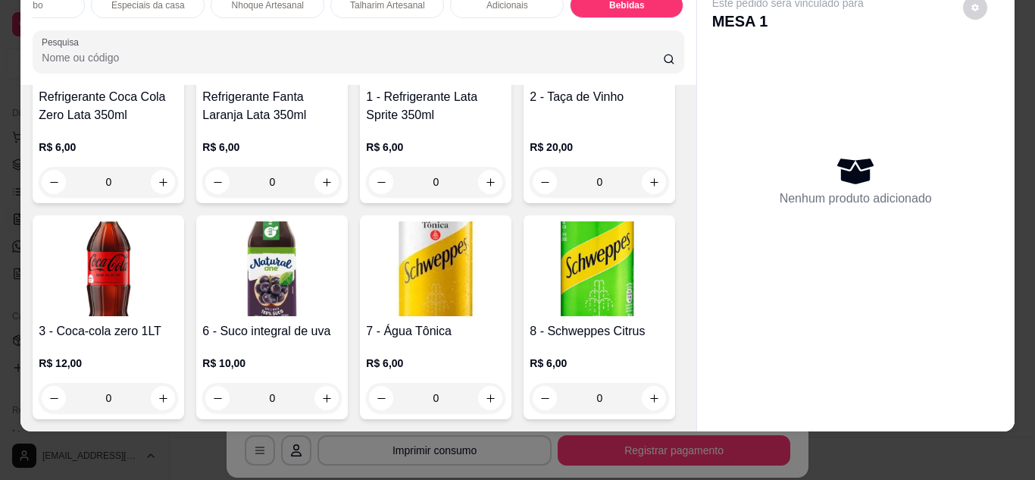
scroll to position [2604, 0]
click at [169, 392] on icon "increase-product-quantity" at bounding box center [163, 397] width 11 height 11
type input "1"
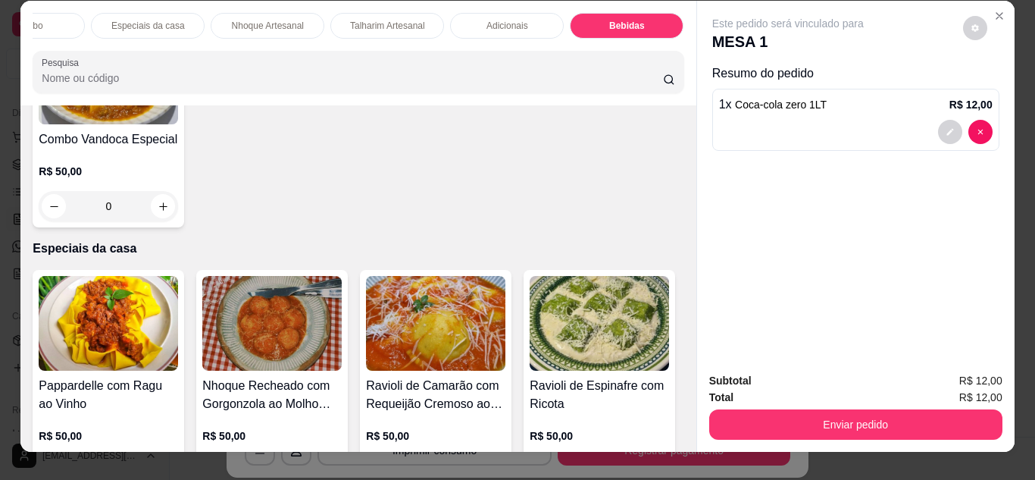
scroll to position [0, 0]
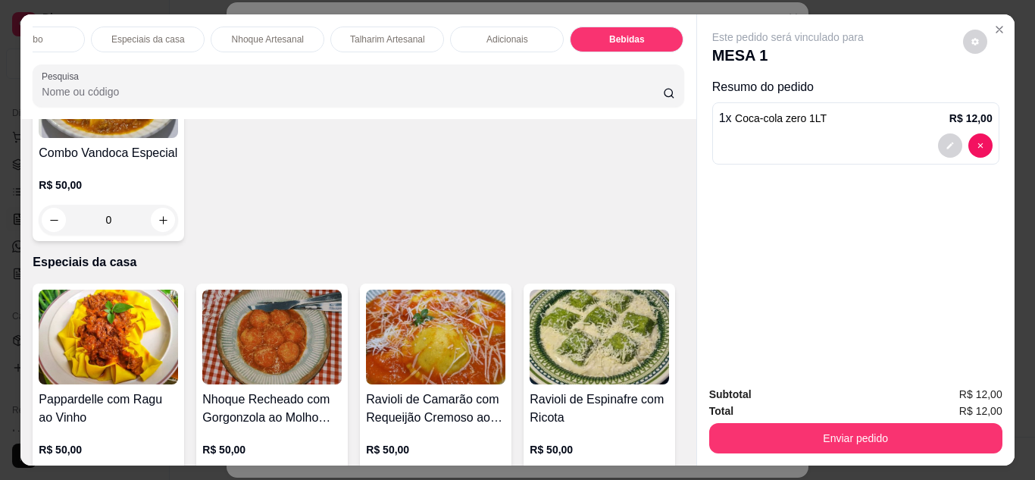
click at [500, 38] on p "Adicionais" at bounding box center [507, 39] width 42 height 12
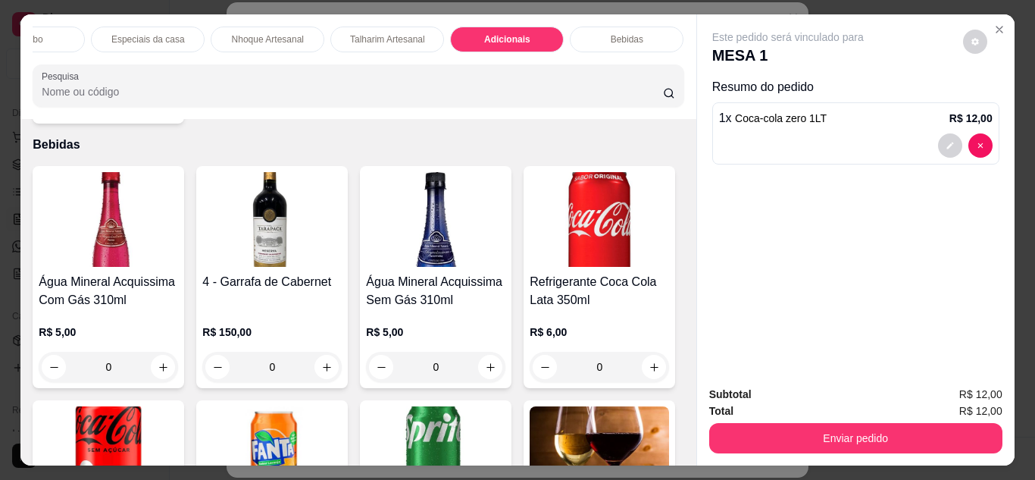
drag, startPoint x: 382, startPoint y: 37, endPoint x: 361, endPoint y: 36, distance: 21.2
click at [381, 36] on p "Talharim Artesanal" at bounding box center [387, 39] width 75 height 12
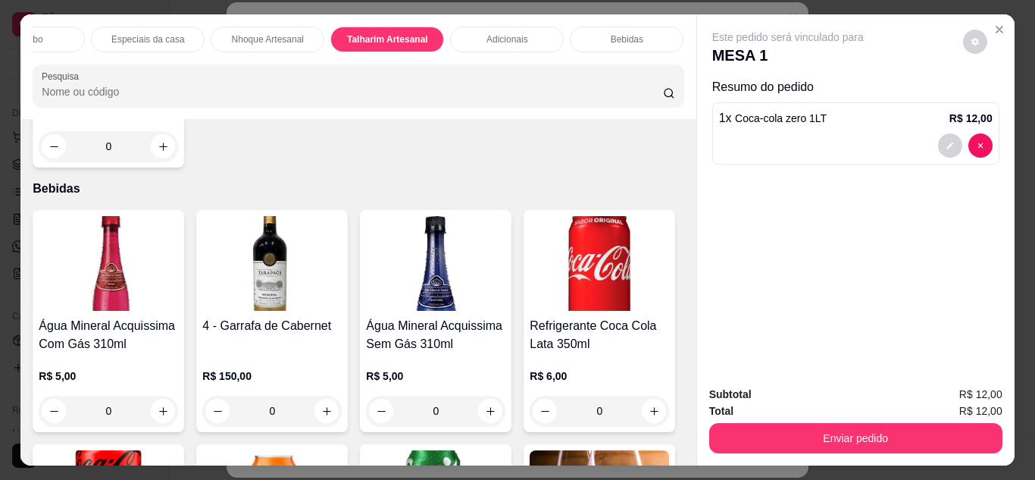
click at [155, 38] on p "Especiais da casa" at bounding box center [147, 39] width 73 height 12
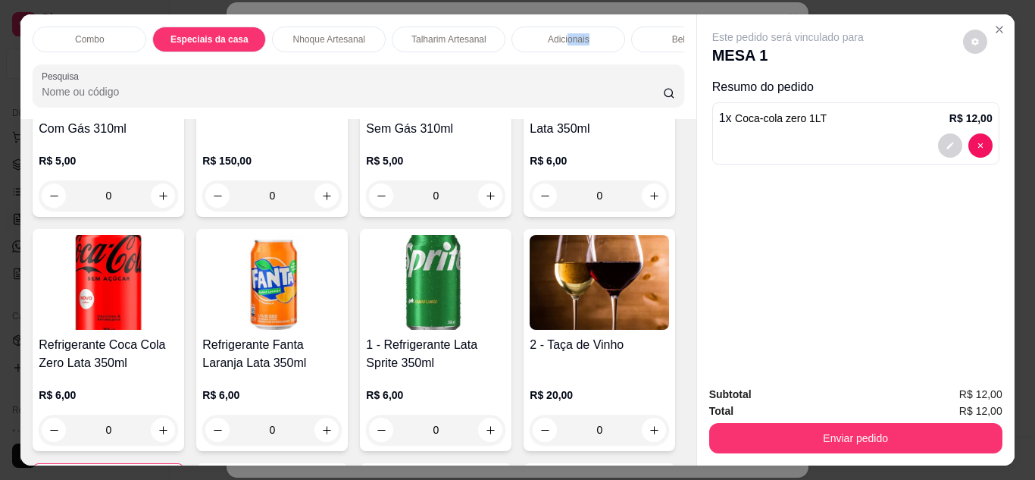
drag, startPoint x: 561, startPoint y: 58, endPoint x: 630, endPoint y: 52, distance: 69.1
click at [643, 50] on div "Combo Especiais da casa Nhoque Artesanal Talharim Artesanal Adicionais Bebidas" at bounding box center [358, 40] width 651 height 26
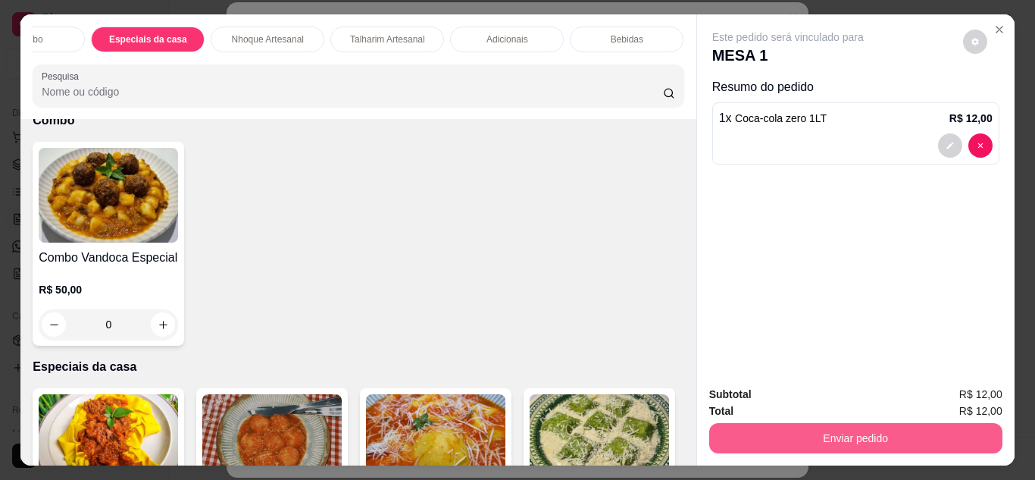
click at [794, 424] on button "Enviar pedido" at bounding box center [855, 438] width 293 height 30
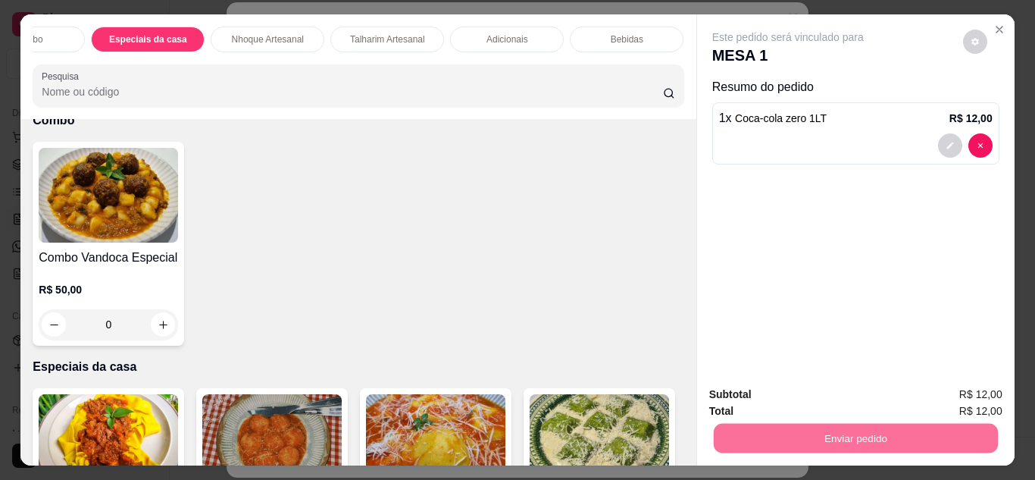
click at [976, 389] on button "Enviar pedido" at bounding box center [963, 394] width 86 height 29
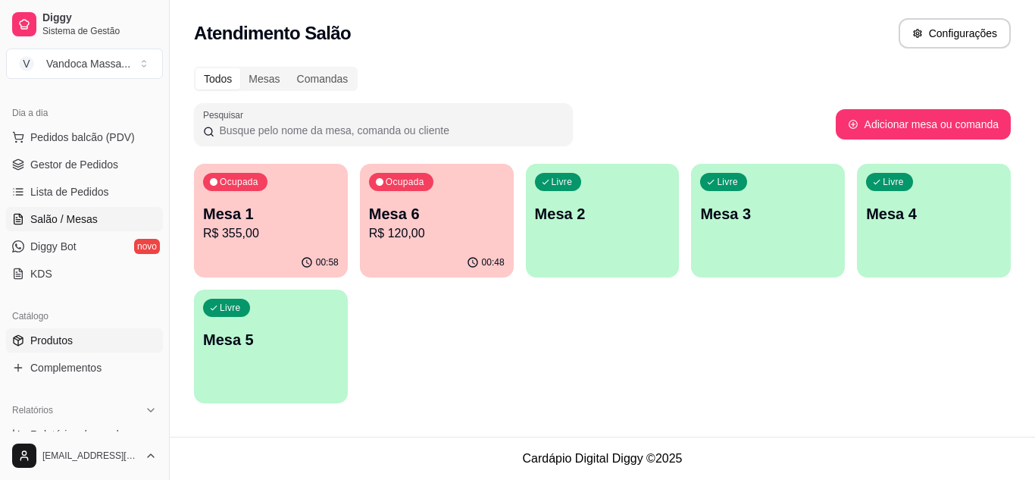
click at [45, 338] on span "Produtos" at bounding box center [51, 340] width 42 height 15
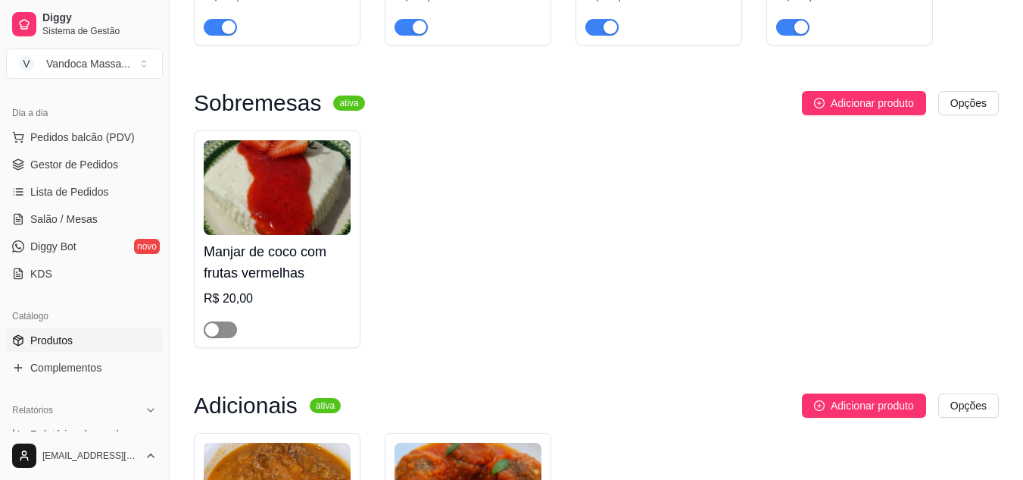
click at [220, 338] on span "button" at bounding box center [220, 329] width 33 height 17
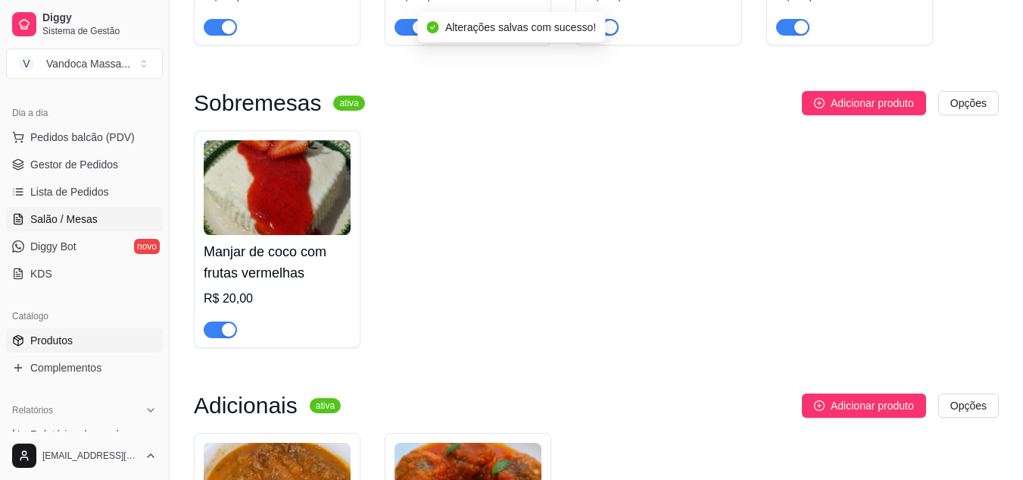
click at [81, 211] on span "Salão / Mesas" at bounding box center [63, 218] width 67 height 15
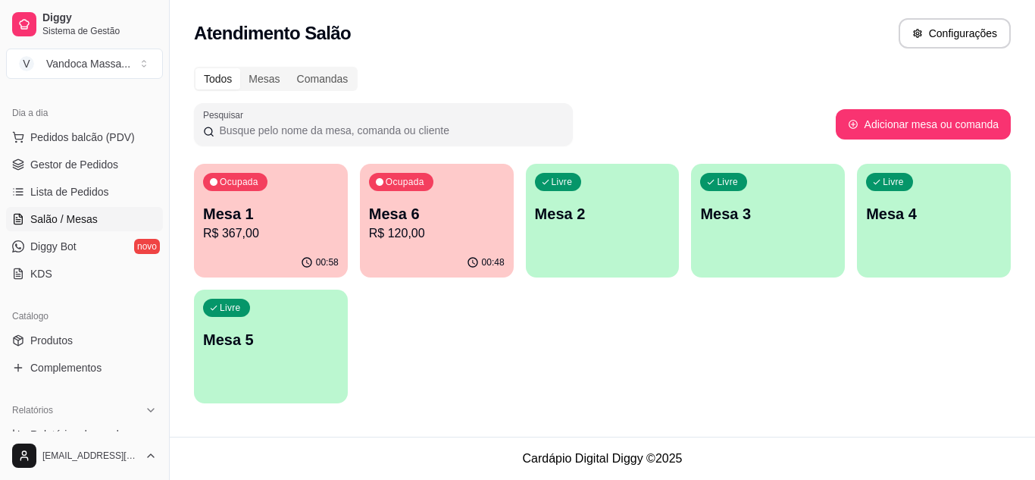
click at [233, 205] on p "Mesa 1" at bounding box center [271, 213] width 136 height 21
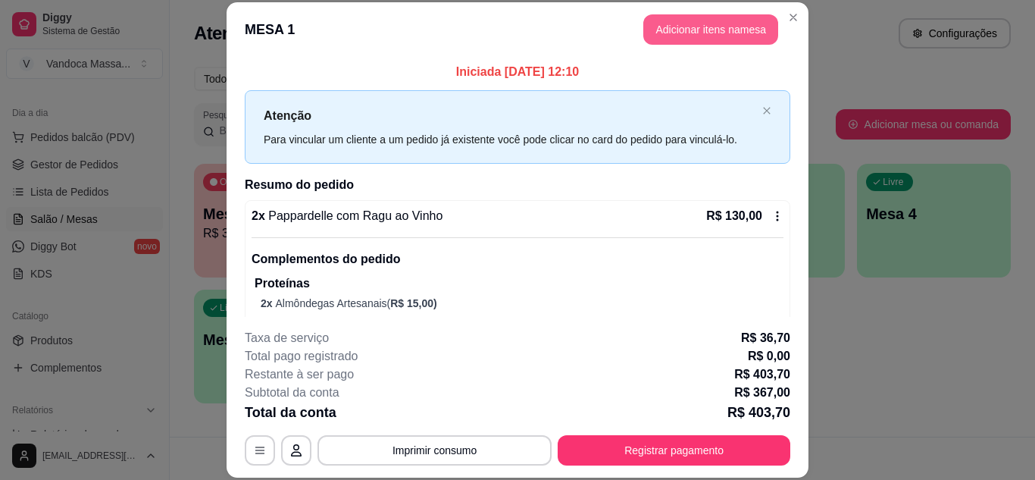
click at [690, 30] on button "Adicionar itens na mesa" at bounding box center [710, 29] width 135 height 30
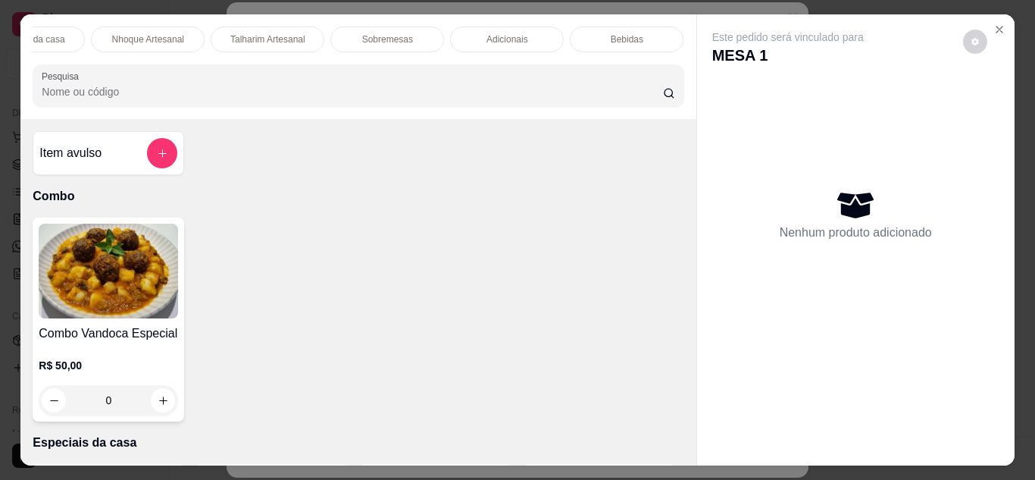
click at [403, 34] on p "Sobremesas" at bounding box center [387, 39] width 51 height 12
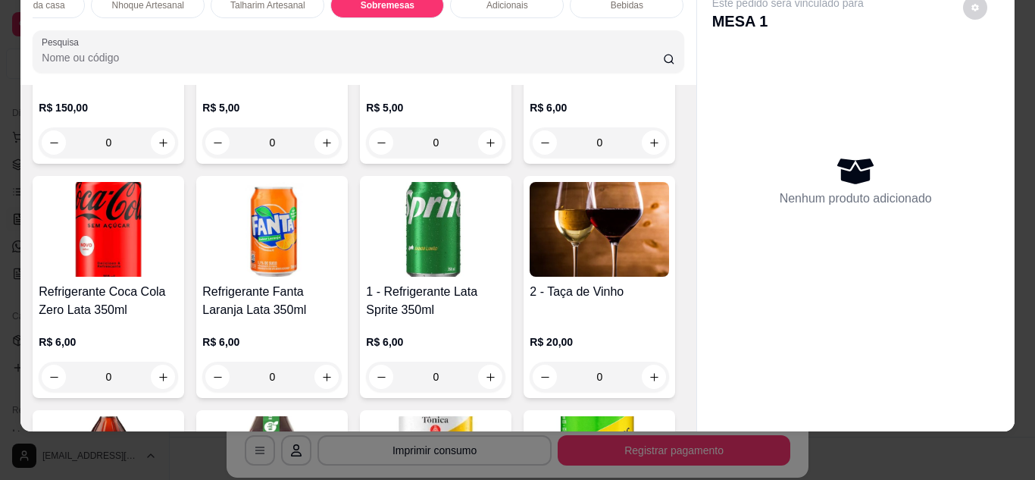
type input "1"
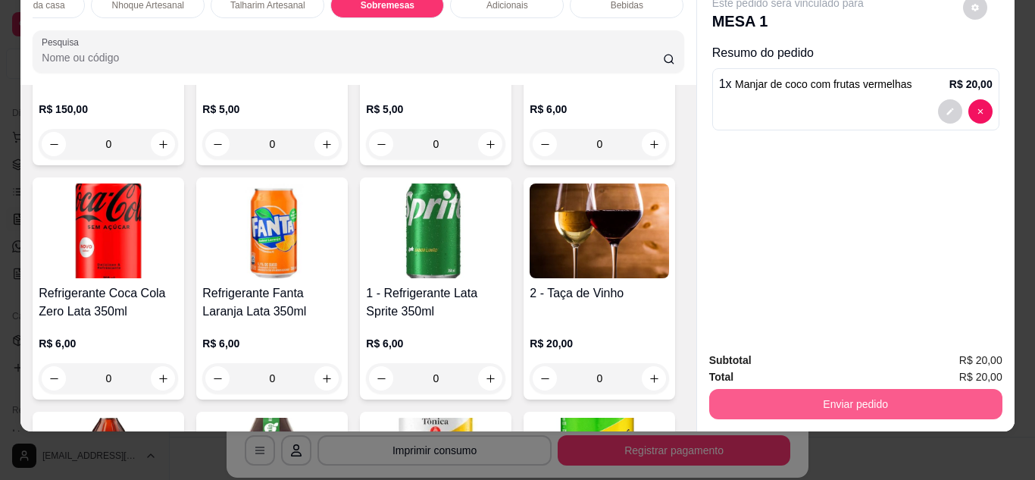
click at [788, 389] on button "Enviar pedido" at bounding box center [855, 404] width 293 height 30
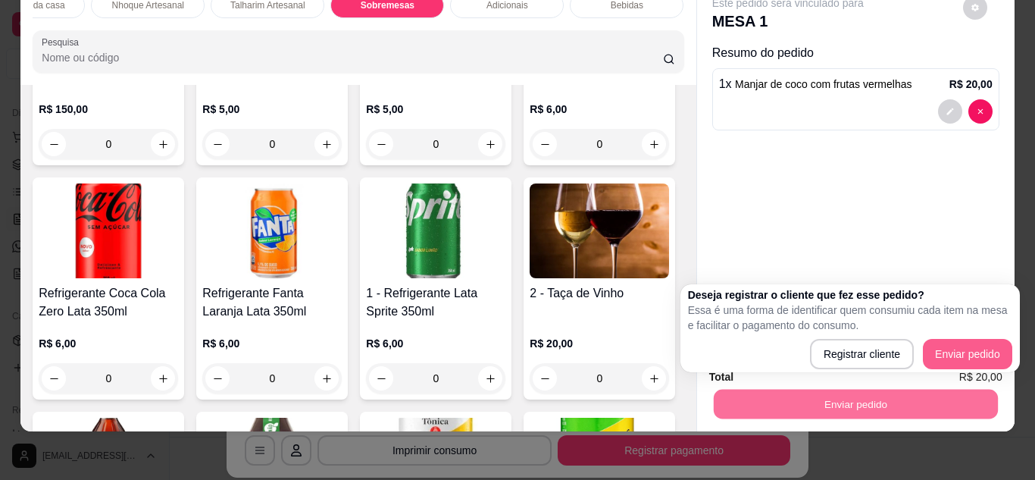
click at [977, 350] on button "Enviar pedido" at bounding box center [967, 354] width 89 height 30
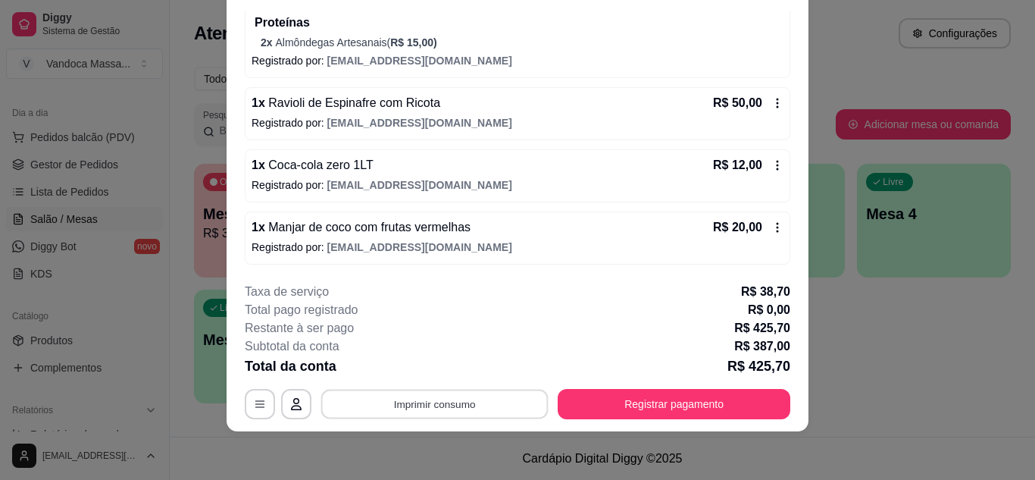
click at [483, 400] on button "Imprimir consumo" at bounding box center [434, 404] width 227 height 30
click at [440, 364] on button "IMPRESSORA" at bounding box center [434, 369] width 110 height 24
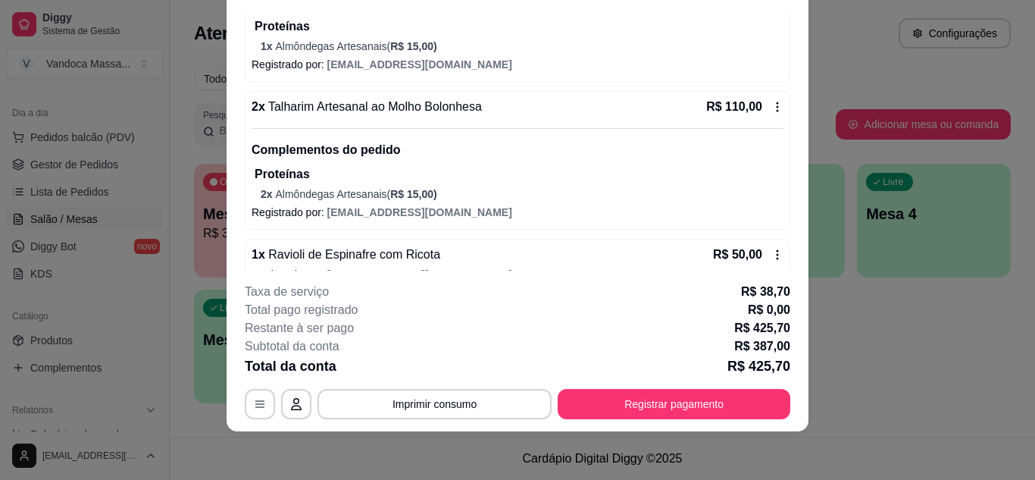
scroll to position [131, 0]
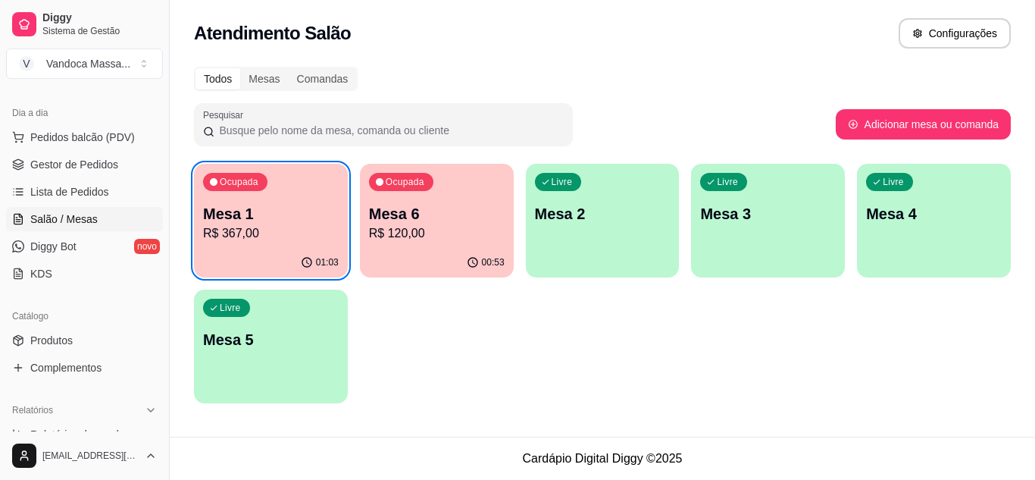
click at [443, 208] on p "Mesa 6" at bounding box center [437, 213] width 136 height 21
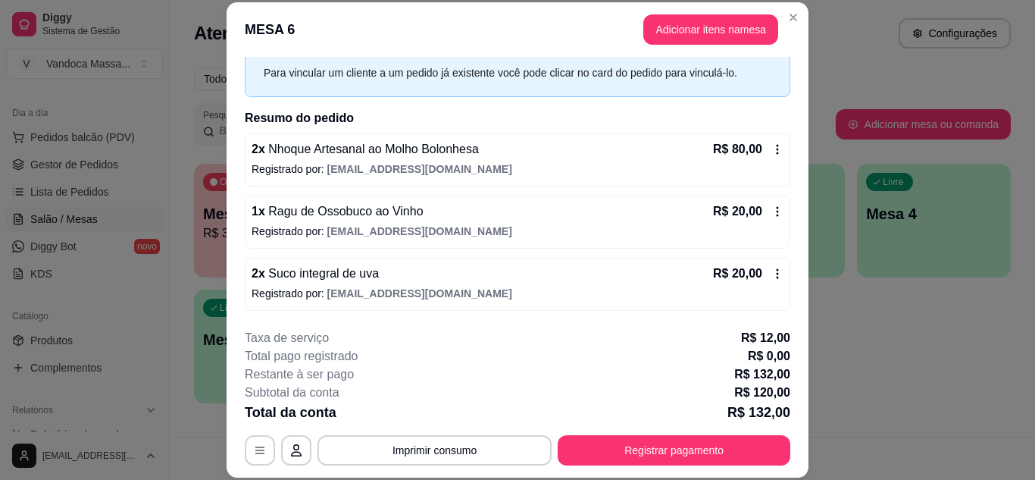
scroll to position [46, 0]
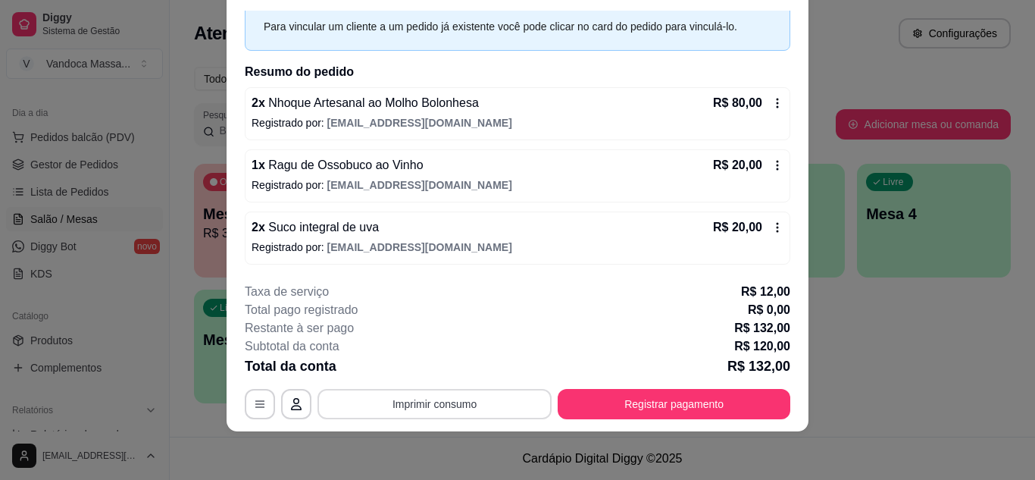
click at [444, 398] on button "Imprimir consumo" at bounding box center [434, 404] width 234 height 30
click at [442, 377] on button "IMPRESSORA" at bounding box center [433, 368] width 106 height 23
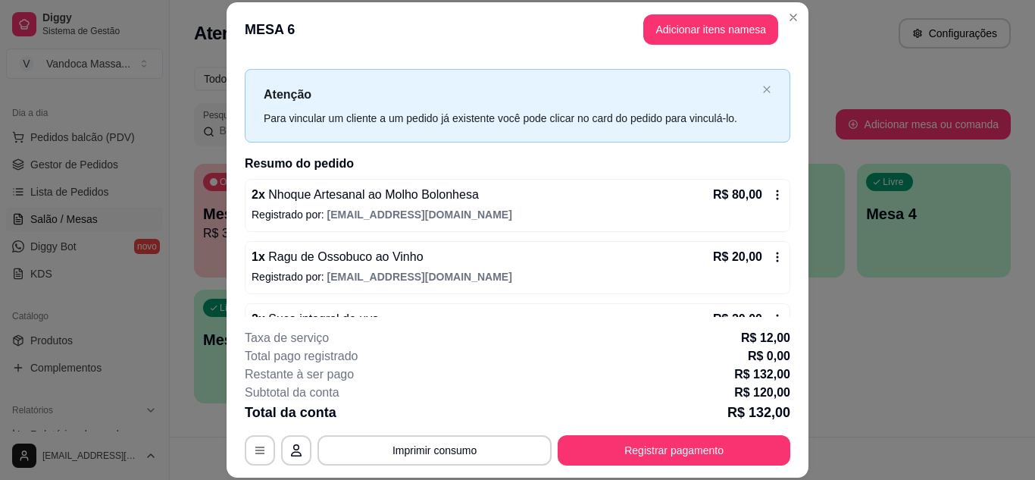
scroll to position [0, 0]
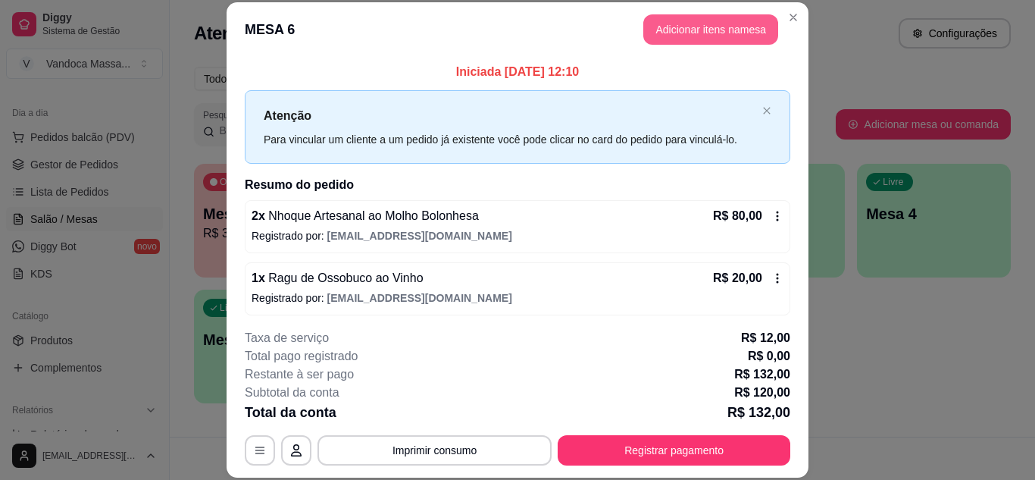
click at [688, 28] on button "Adicionar itens na mesa" at bounding box center [710, 29] width 135 height 30
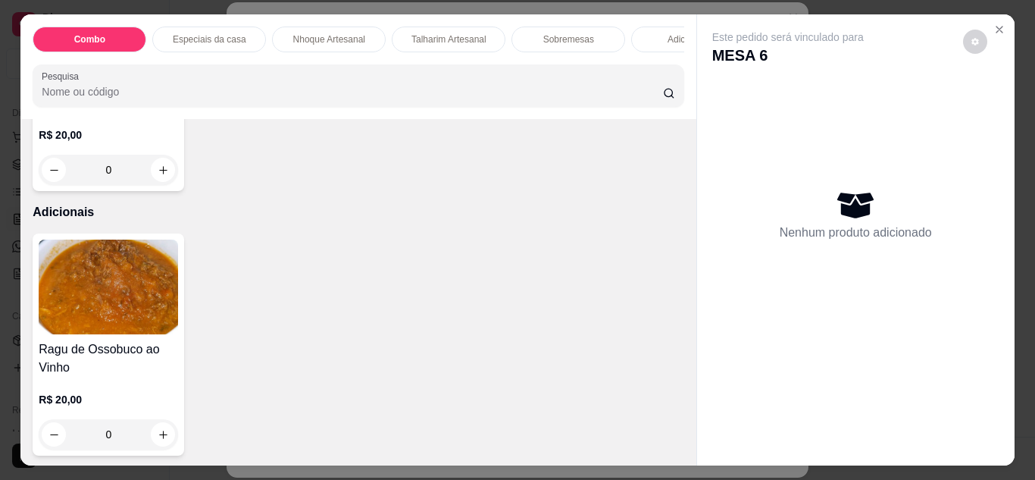
click at [600, 15] on div "Combo Especiais da casa Nhoque Artesanal Talharim Artesanal Sobremesas Adiciona…" at bounding box center [357, 66] width 675 height 105
click at [580, 44] on div "Sobremesas" at bounding box center [568, 40] width 114 height 26
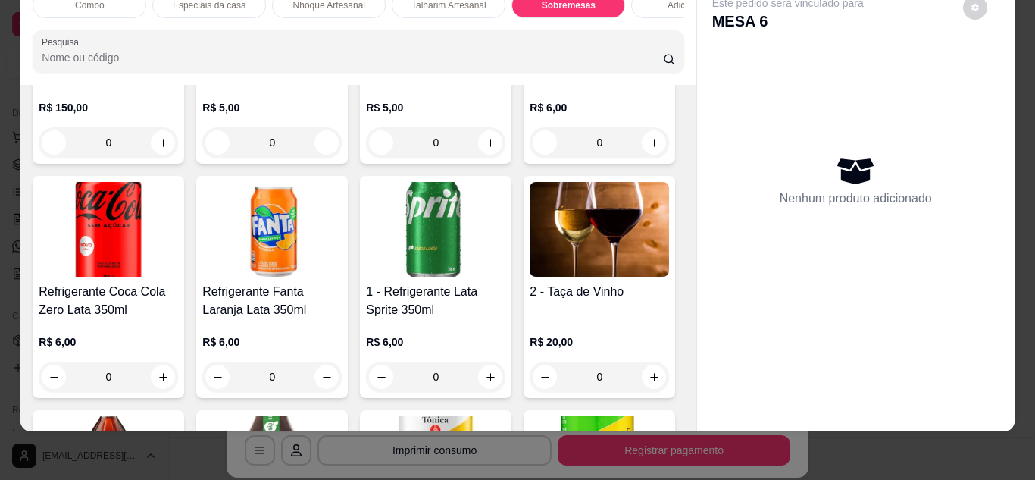
type input "1"
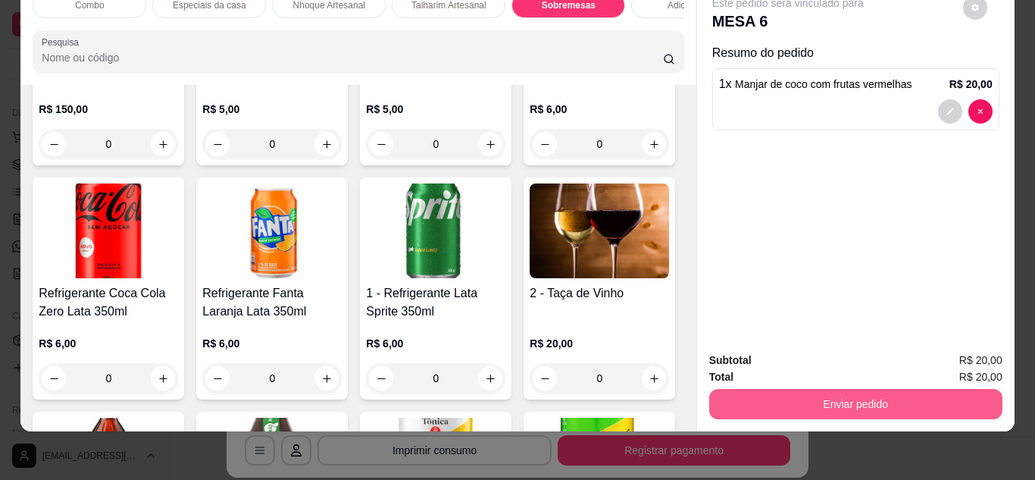
click at [782, 389] on button "Enviar pedido" at bounding box center [855, 404] width 293 height 30
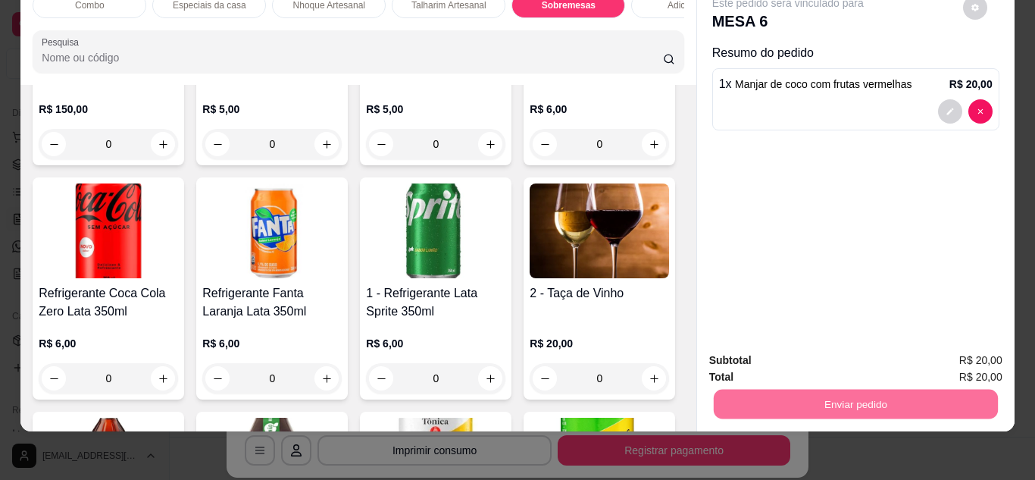
click at [988, 356] on button "Enviar pedido" at bounding box center [962, 354] width 83 height 28
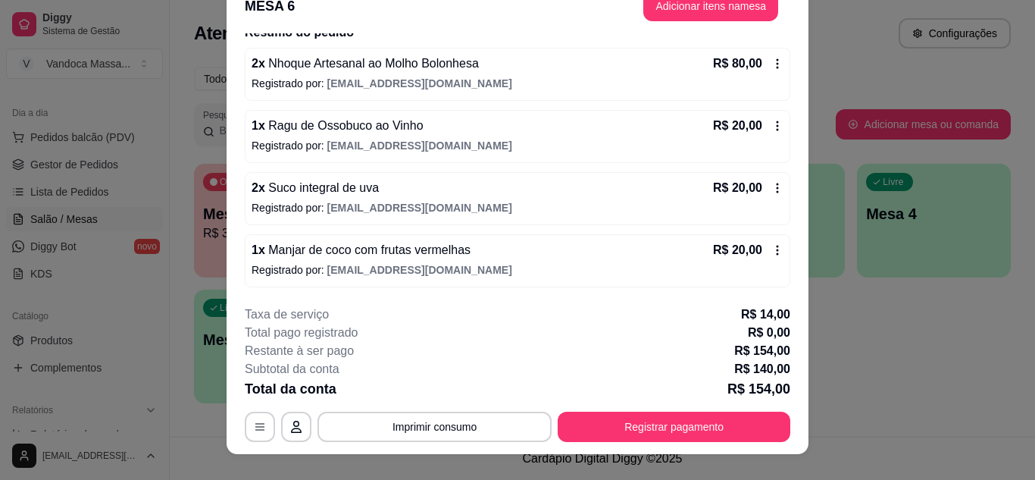
scroll to position [46, 0]
